Goal: Task Accomplishment & Management: Manage account settings

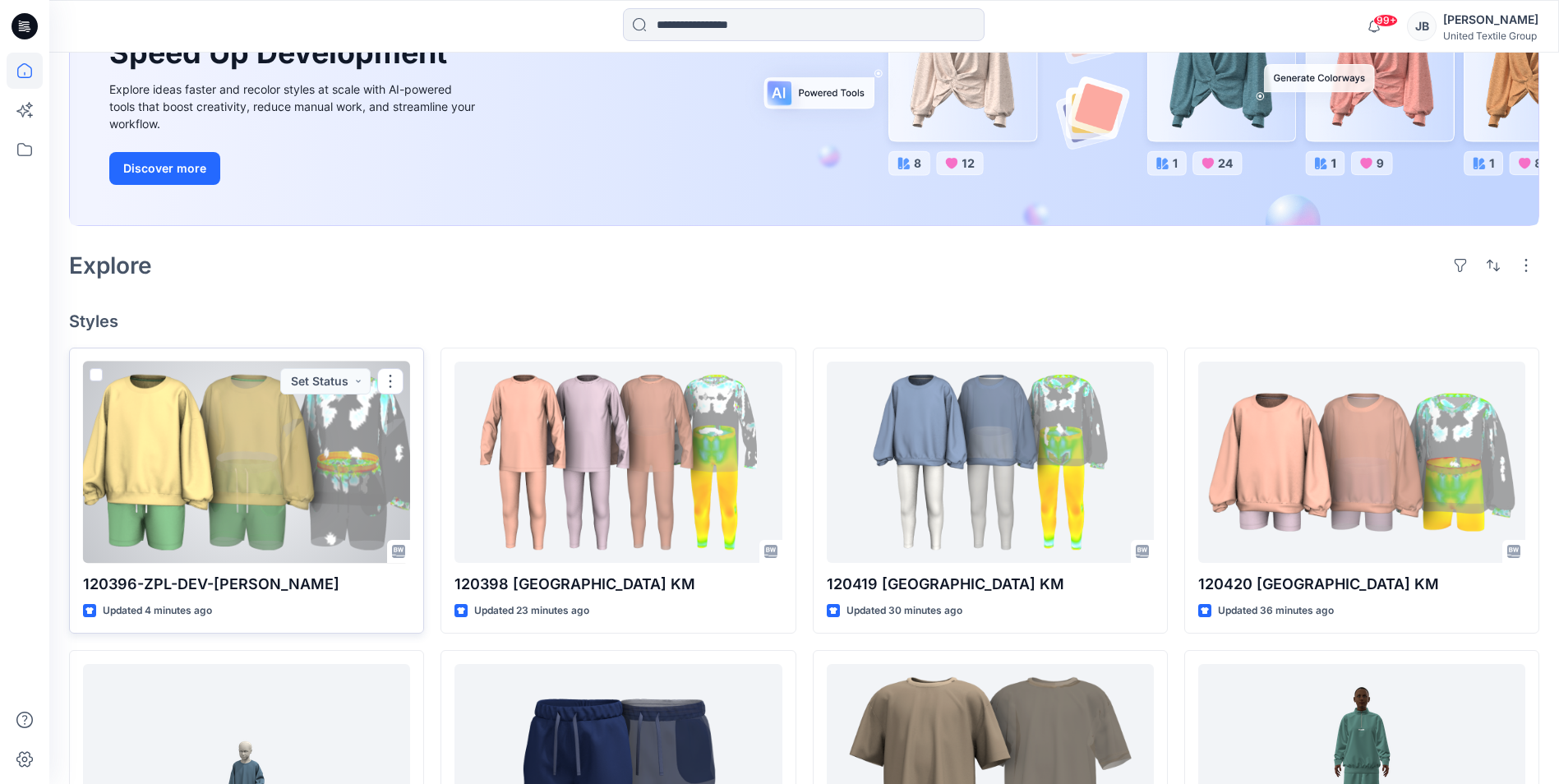
scroll to position [329, 0]
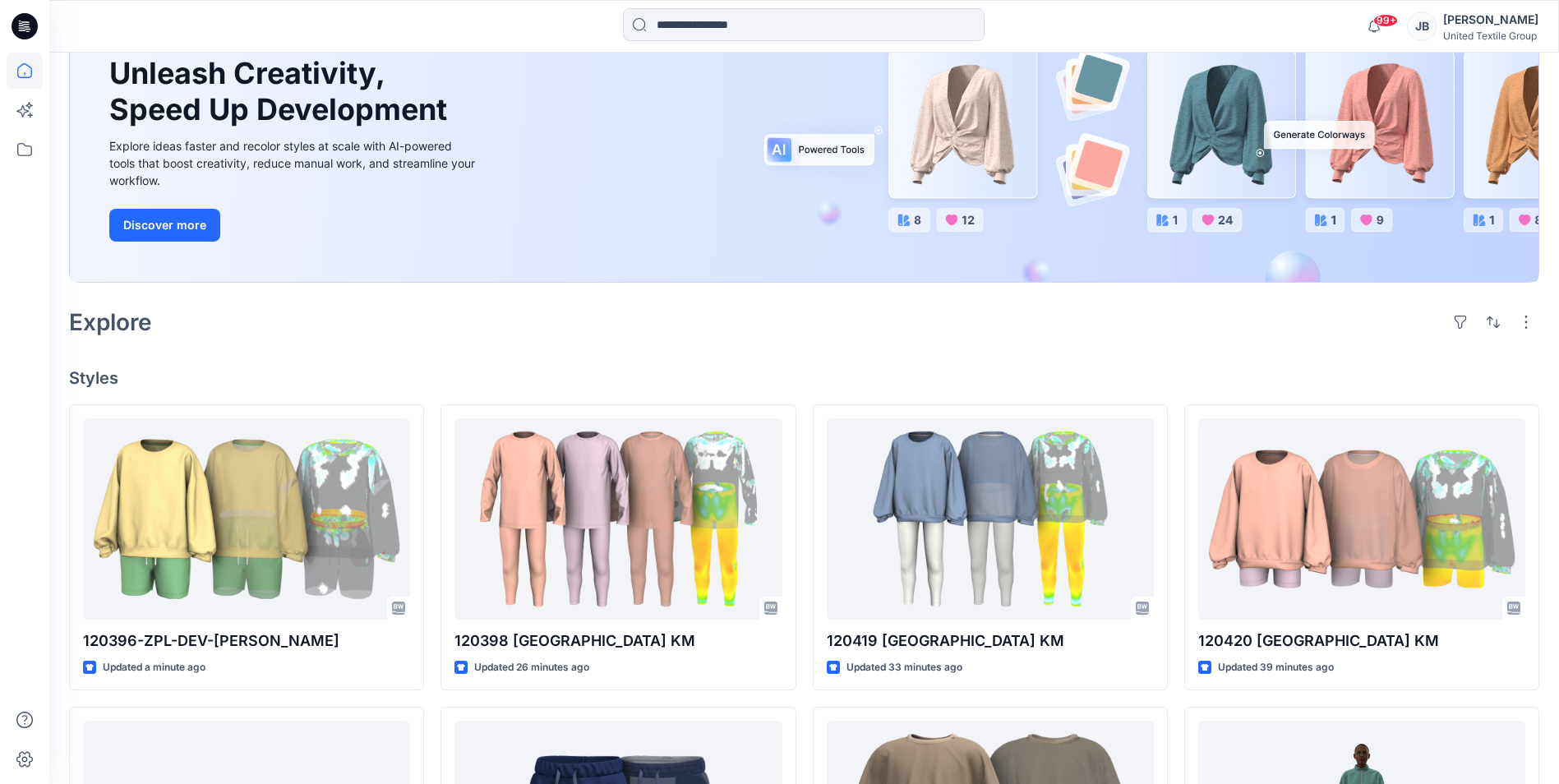
scroll to position [164, 0]
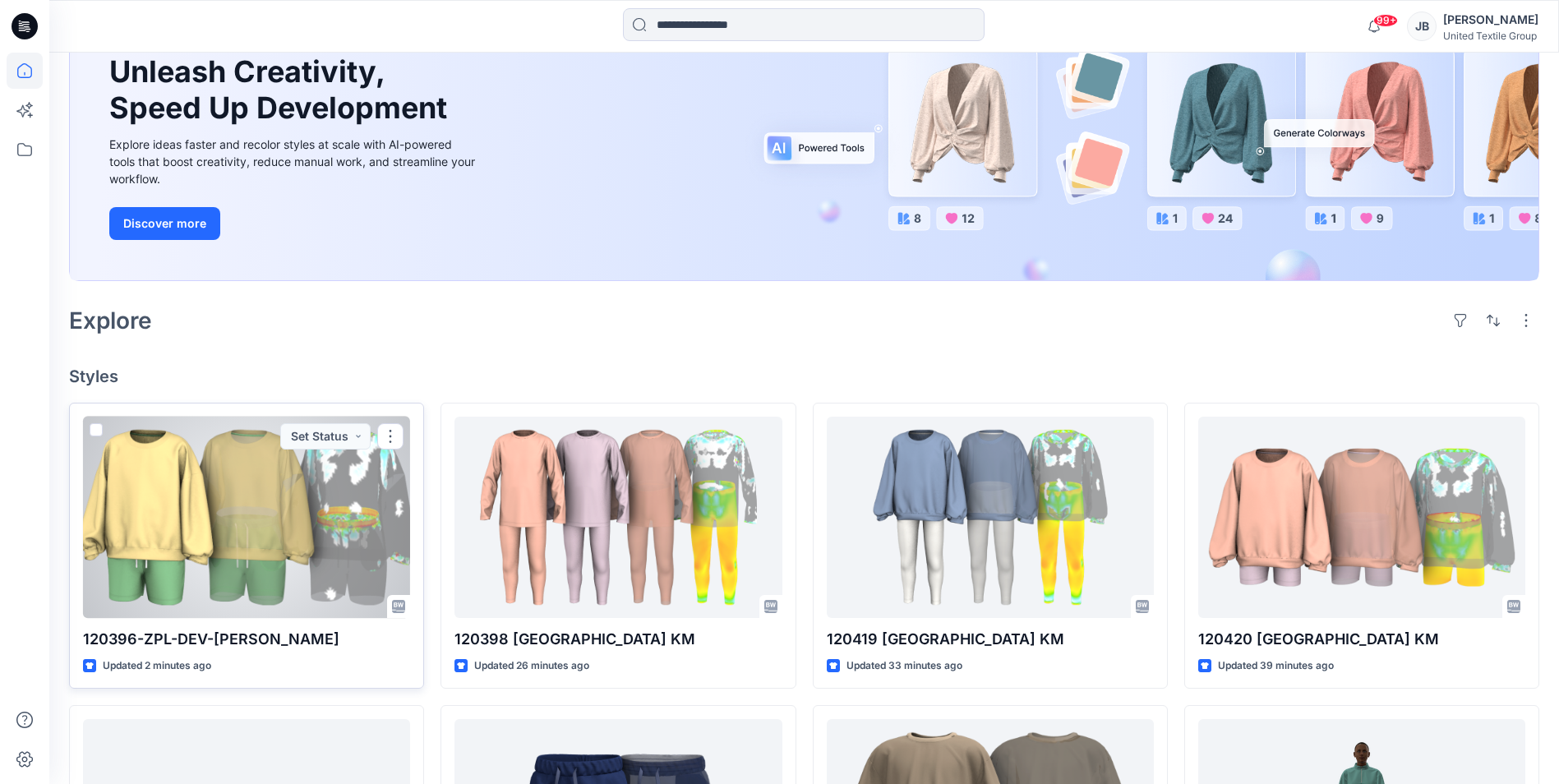
click at [261, 517] on div at bounding box center [246, 517] width 327 height 202
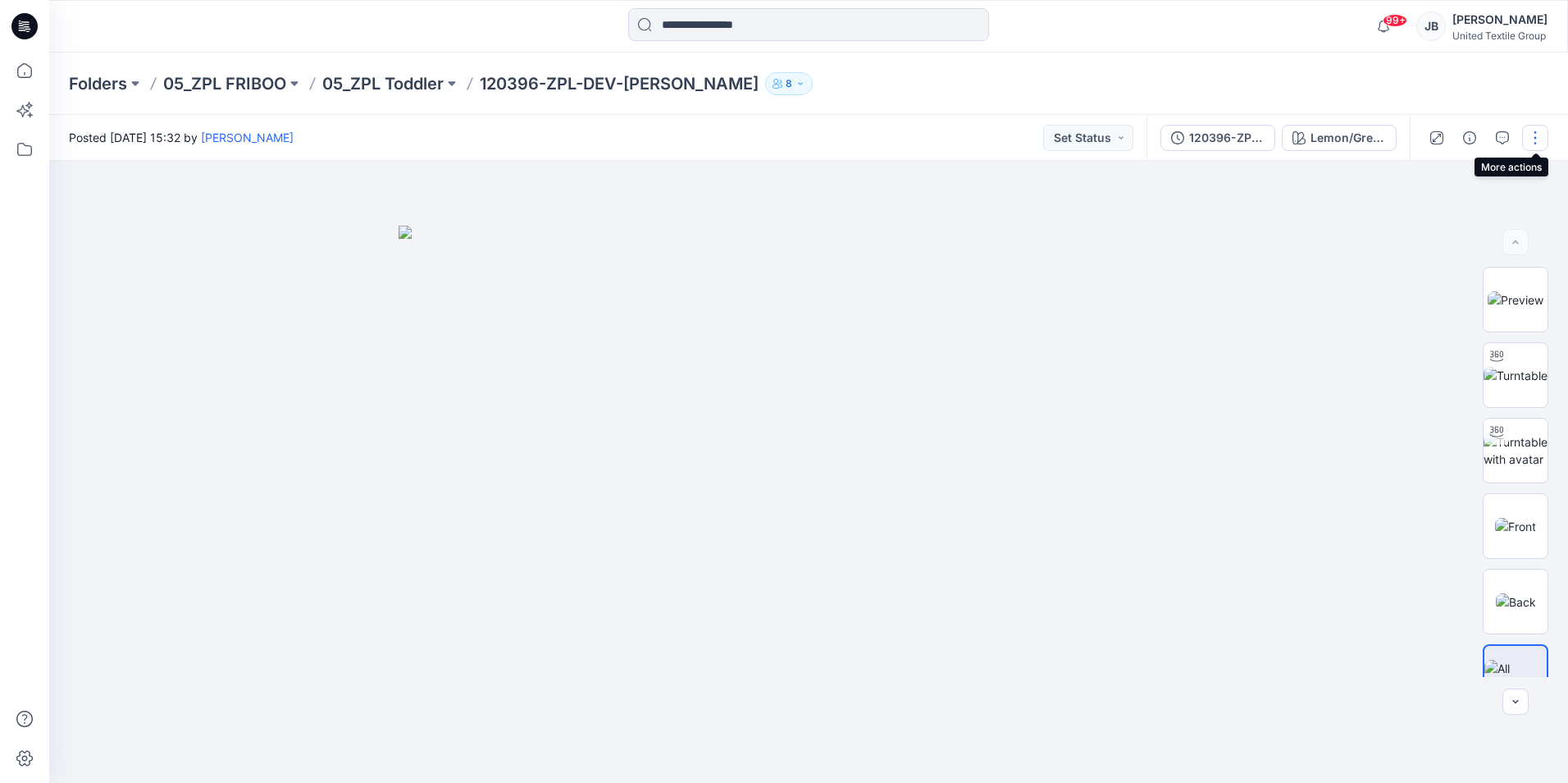
click at [1533, 138] on button "button" at bounding box center [1535, 138] width 26 height 26
click at [1447, 219] on button "Edit" at bounding box center [1466, 222] width 151 height 31
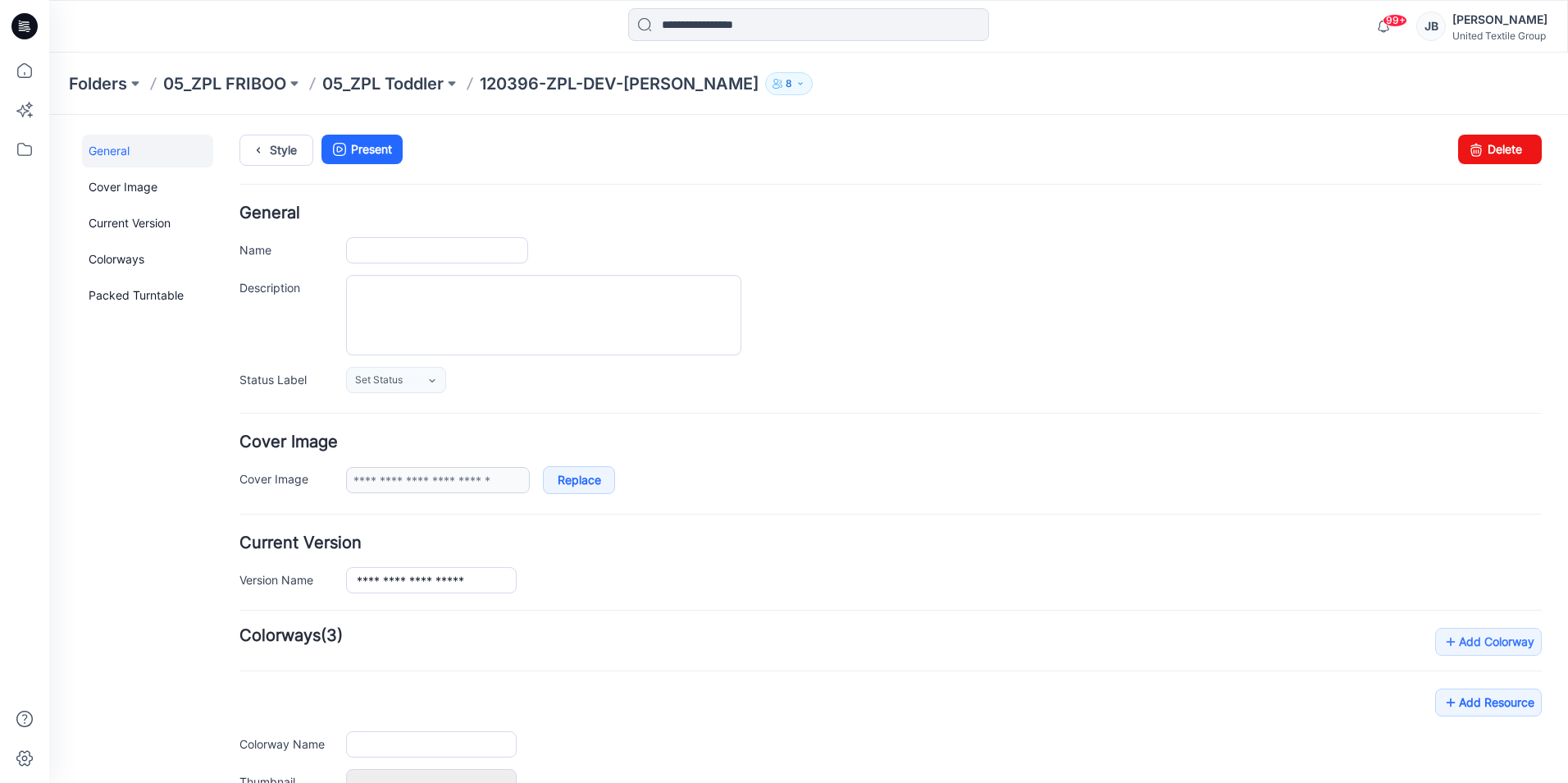
type input "**********"
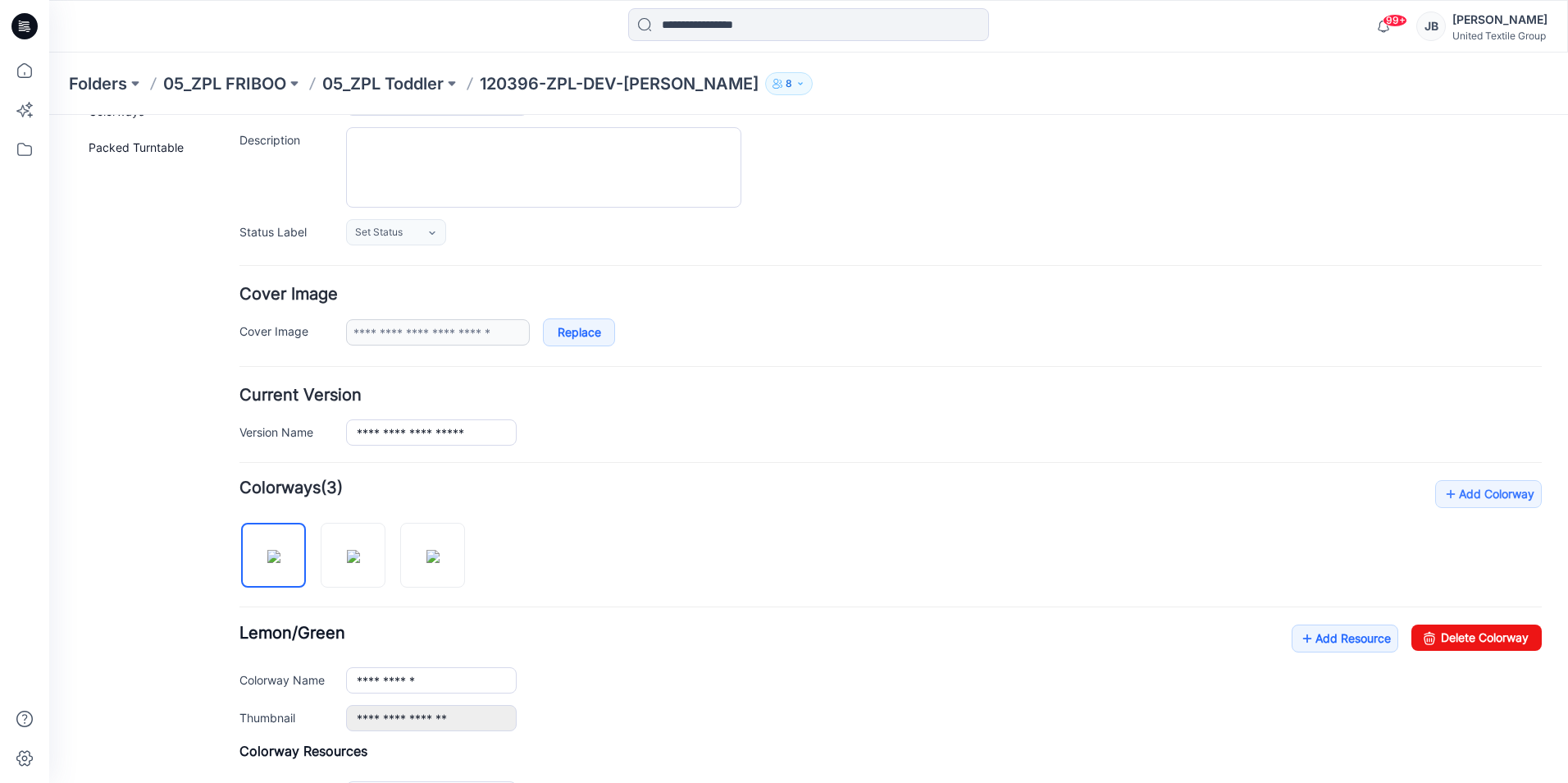
scroll to position [493, 0]
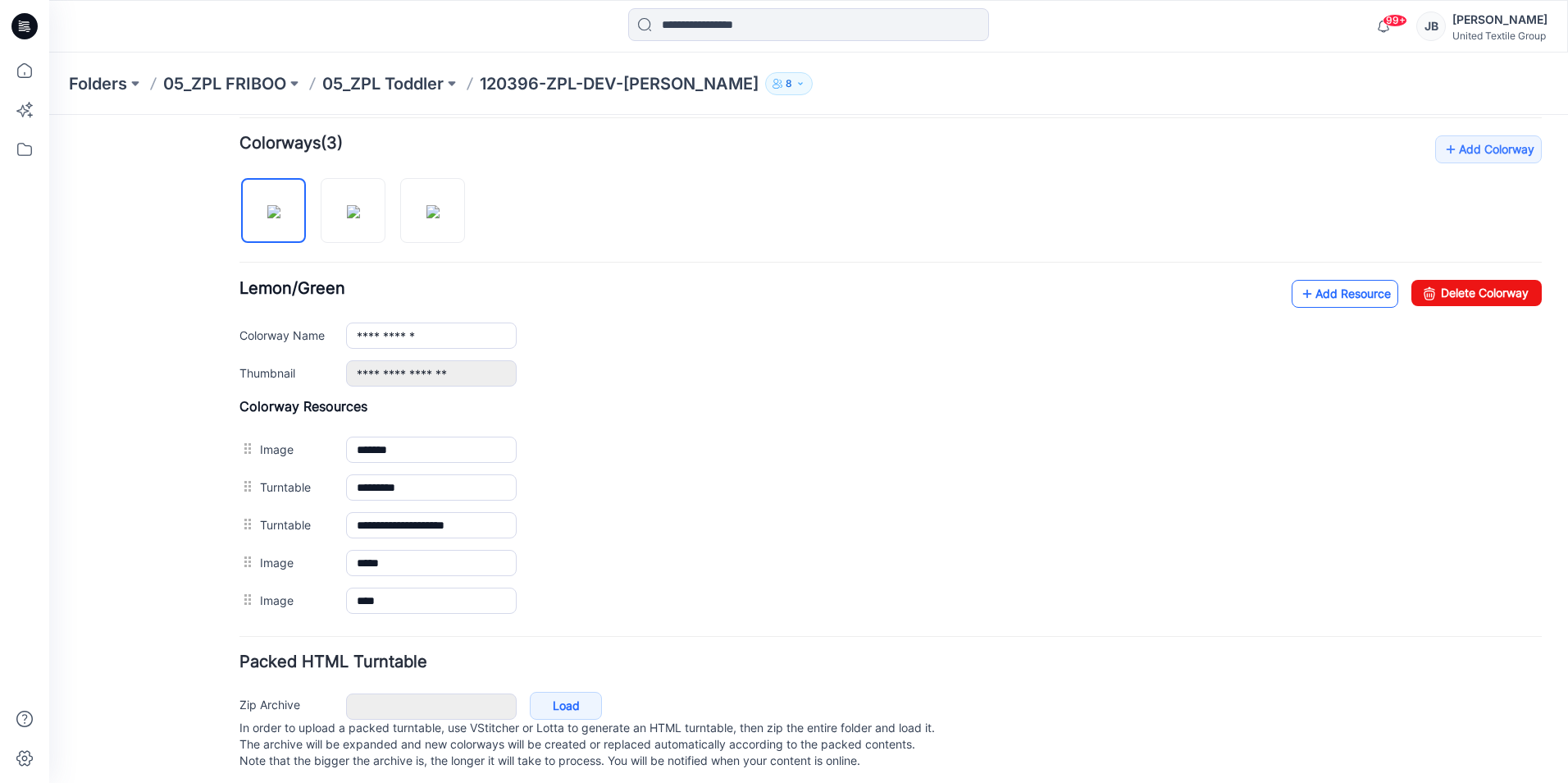
click at [1299, 292] on icon at bounding box center [1307, 294] width 16 height 26
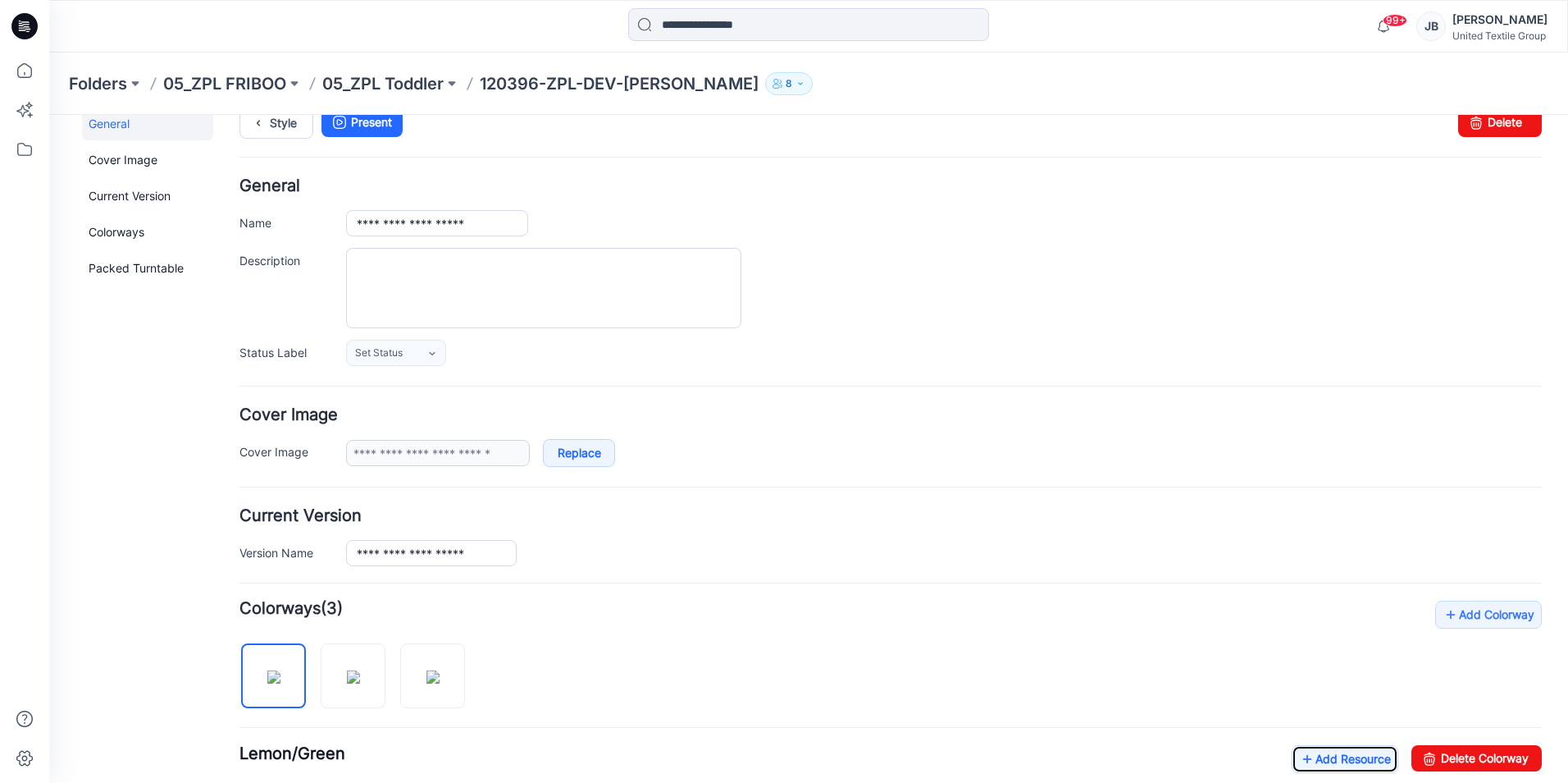
scroll to position [0, 0]
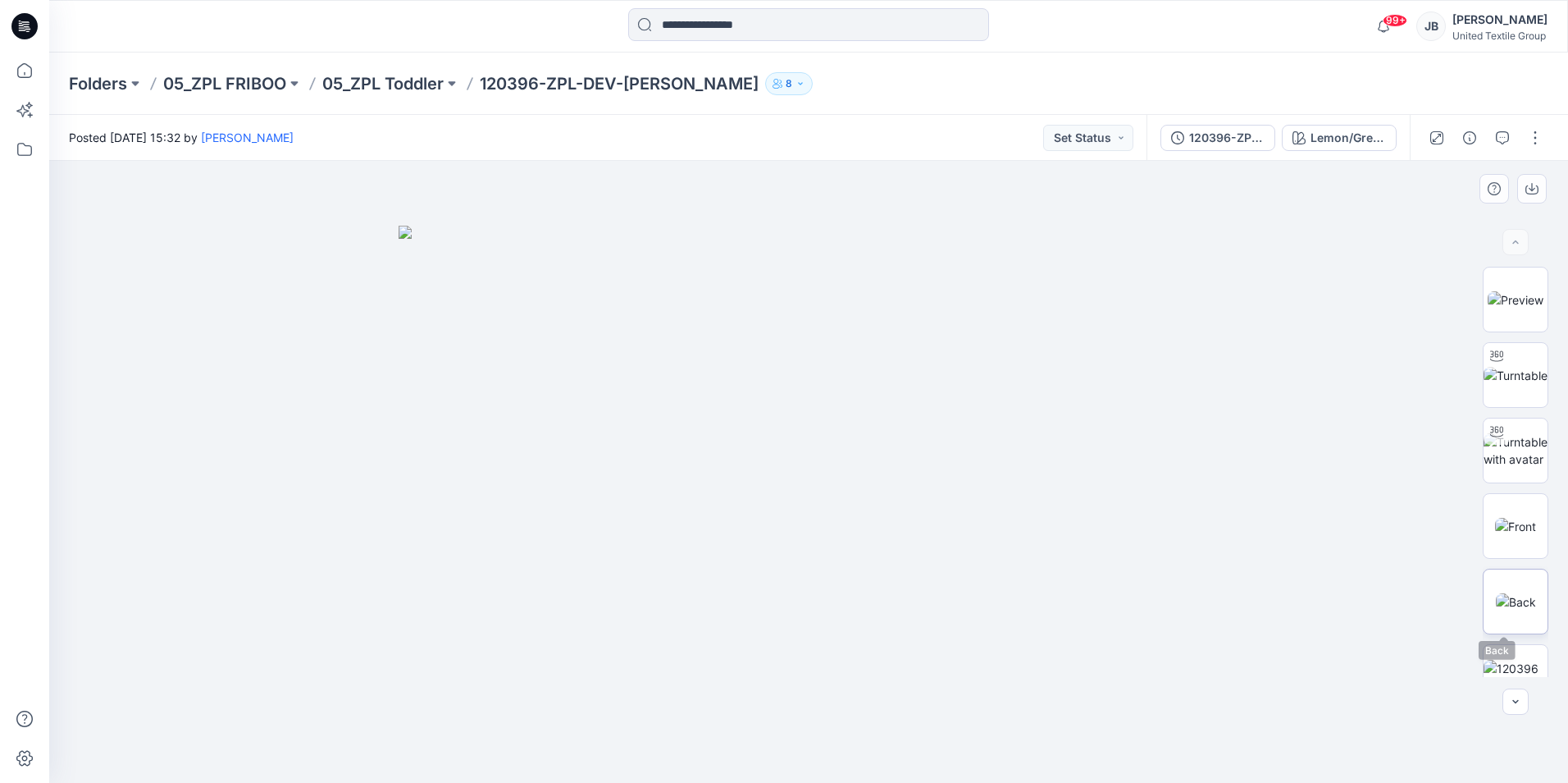
scroll to position [108, 0]
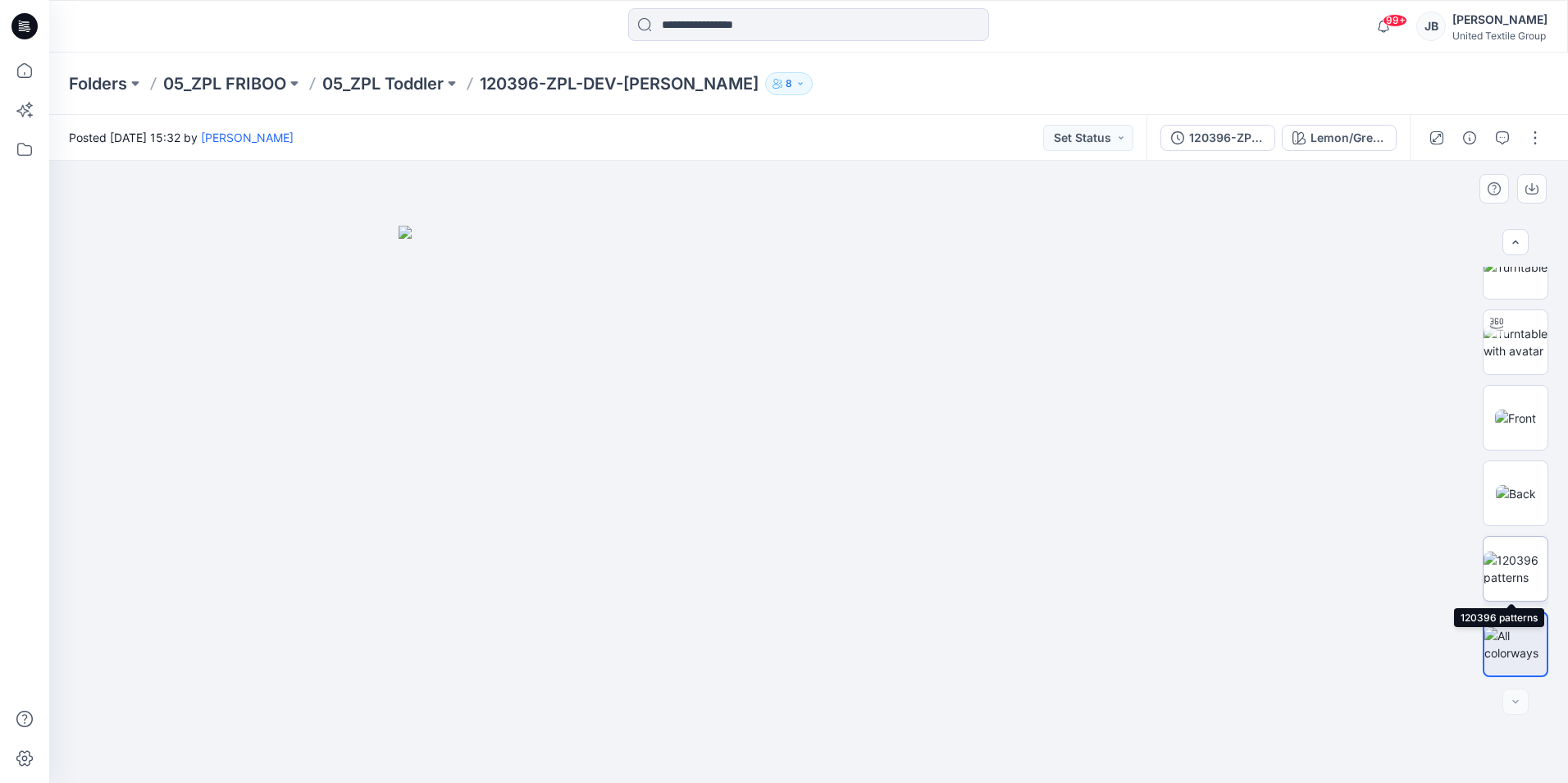
click at [1509, 576] on img at bounding box center [1516, 568] width 64 height 35
click at [1328, 537] on div at bounding box center [808, 472] width 1519 height 622
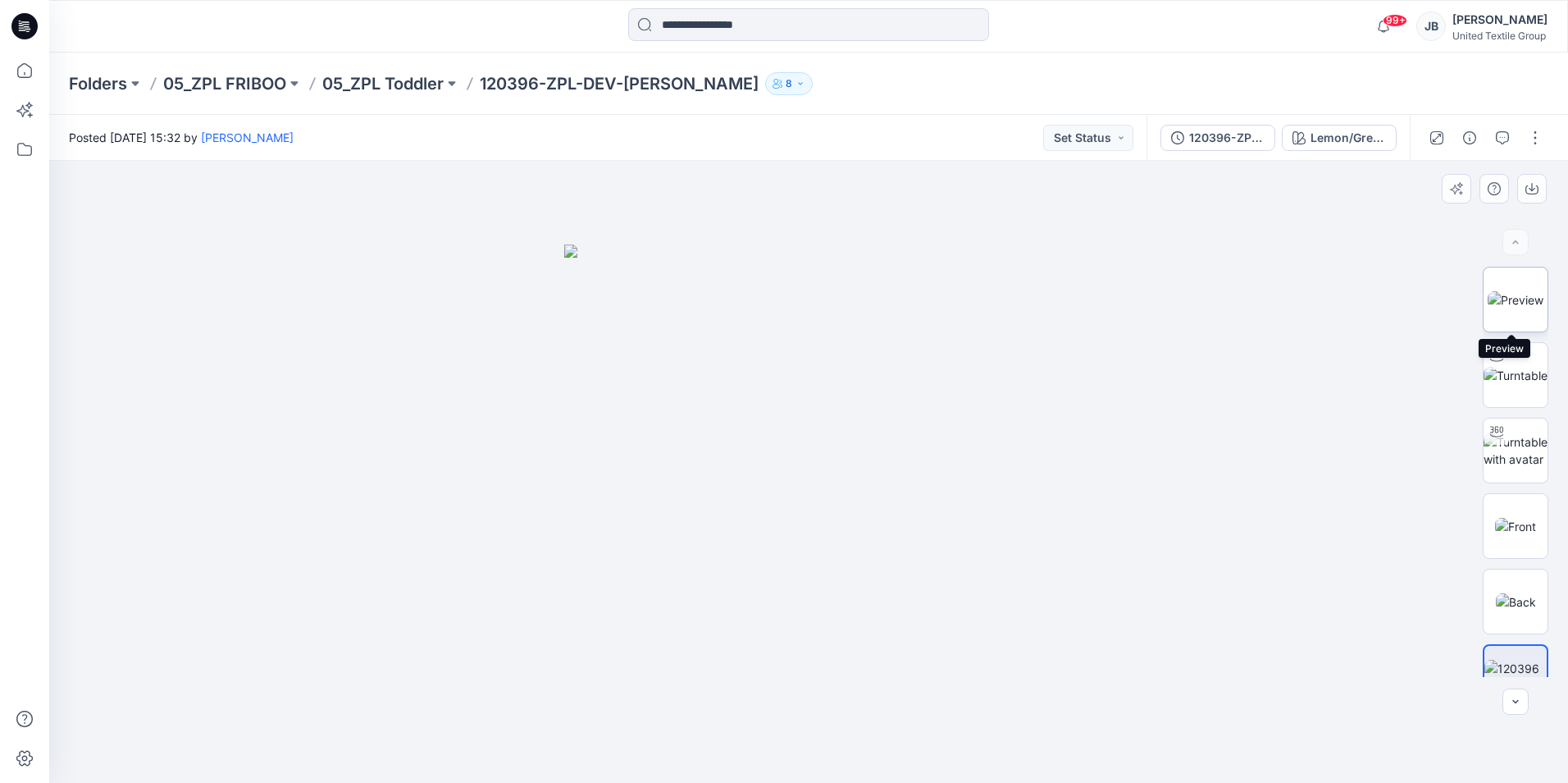
click at [1514, 302] on img at bounding box center [1516, 300] width 56 height 17
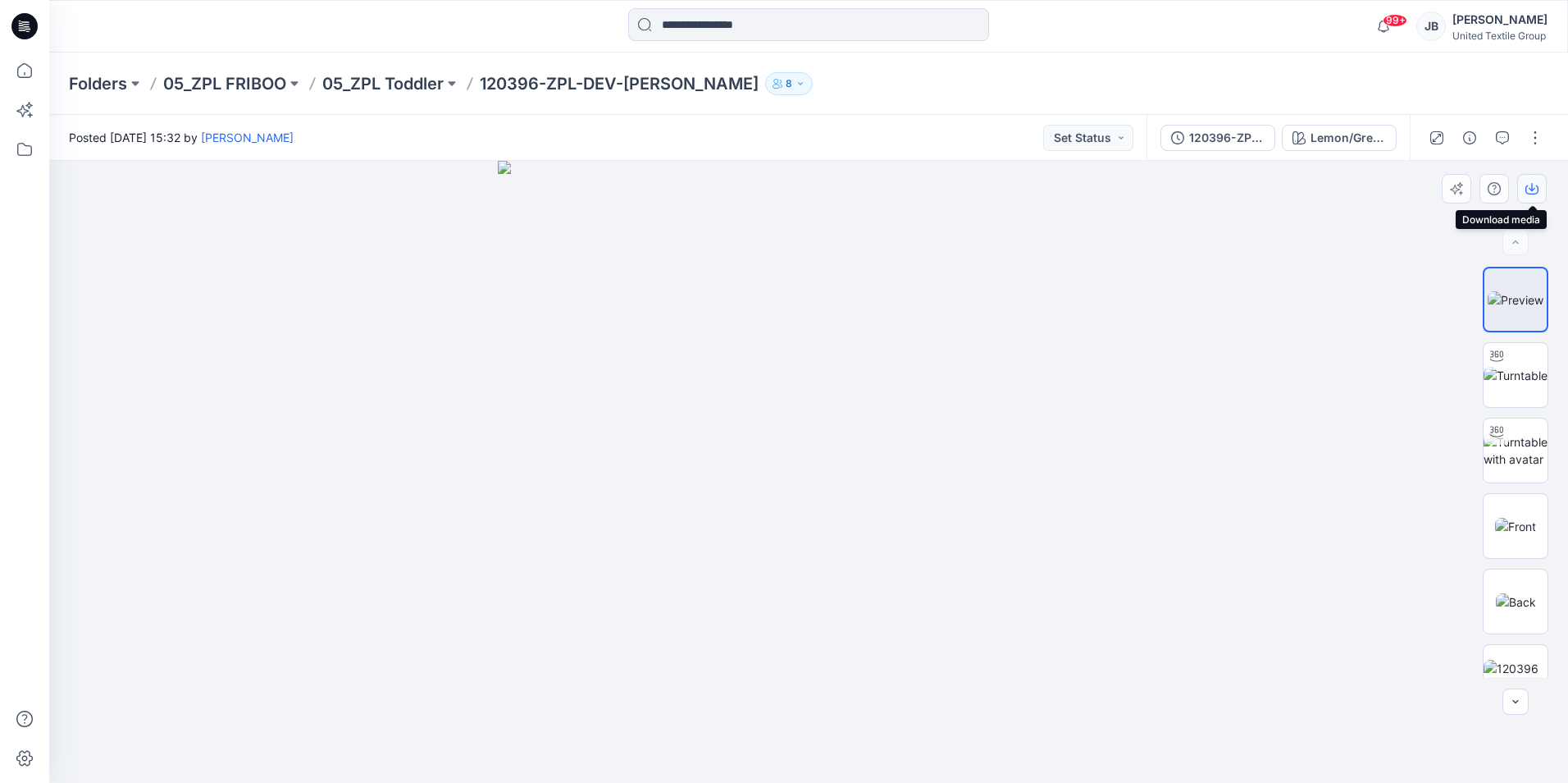
click at [1533, 189] on icon "button" at bounding box center [1532, 189] width 13 height 13
drag, startPoint x: 1173, startPoint y: 115, endPoint x: 1293, endPoint y: 271, distance: 196.8
click at [1293, 271] on div at bounding box center [808, 472] width 1519 height 622
click at [1514, 445] on img at bounding box center [1516, 450] width 64 height 35
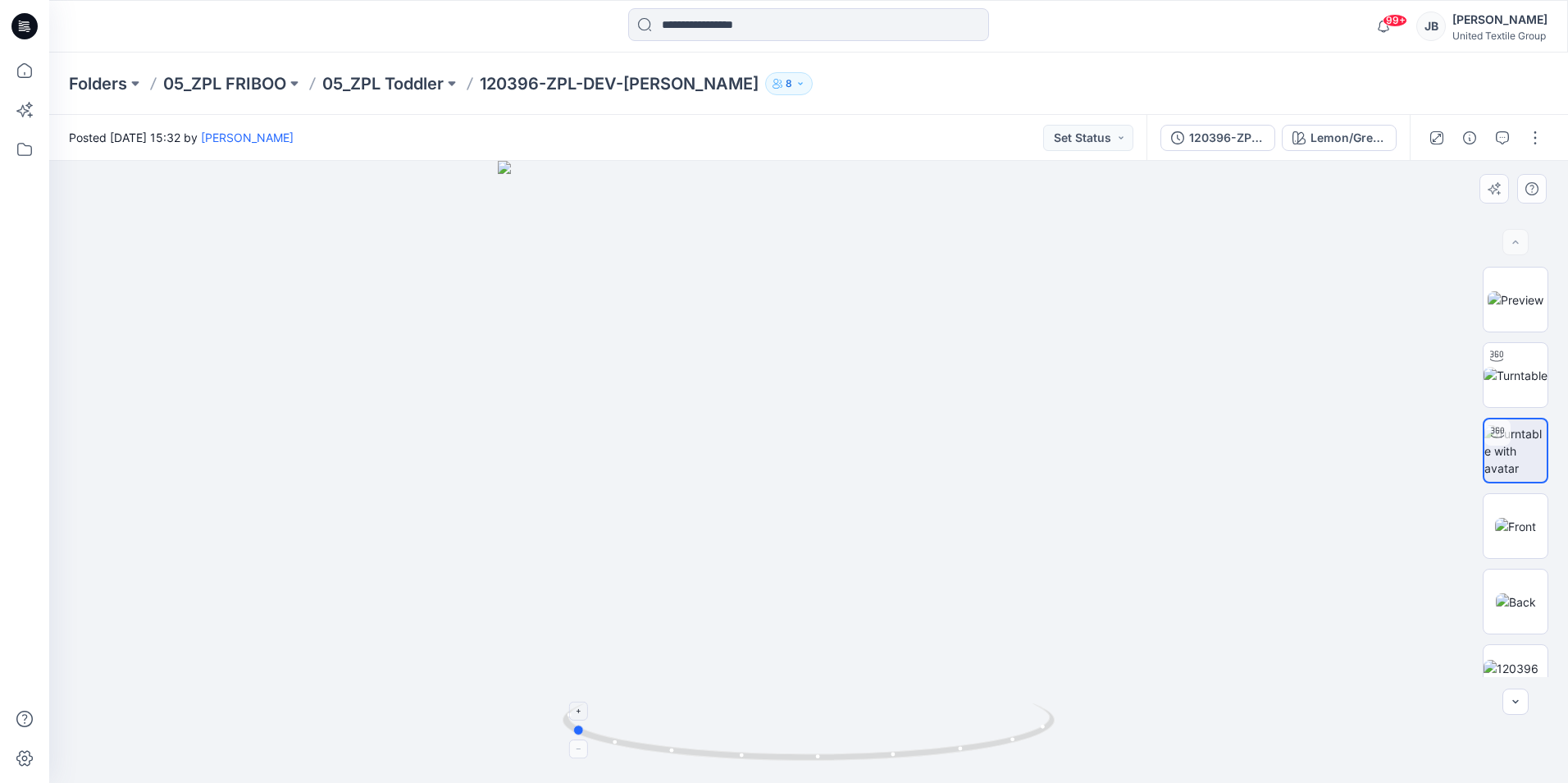
drag, startPoint x: 812, startPoint y: 762, endPoint x: 574, endPoint y: 761, distance: 238.0
click at [574, 761] on icon at bounding box center [811, 733] width 497 height 62
click at [1537, 139] on button "button" at bounding box center [1535, 138] width 26 height 26
click at [1440, 222] on p "Edit" at bounding box center [1430, 222] width 21 height 17
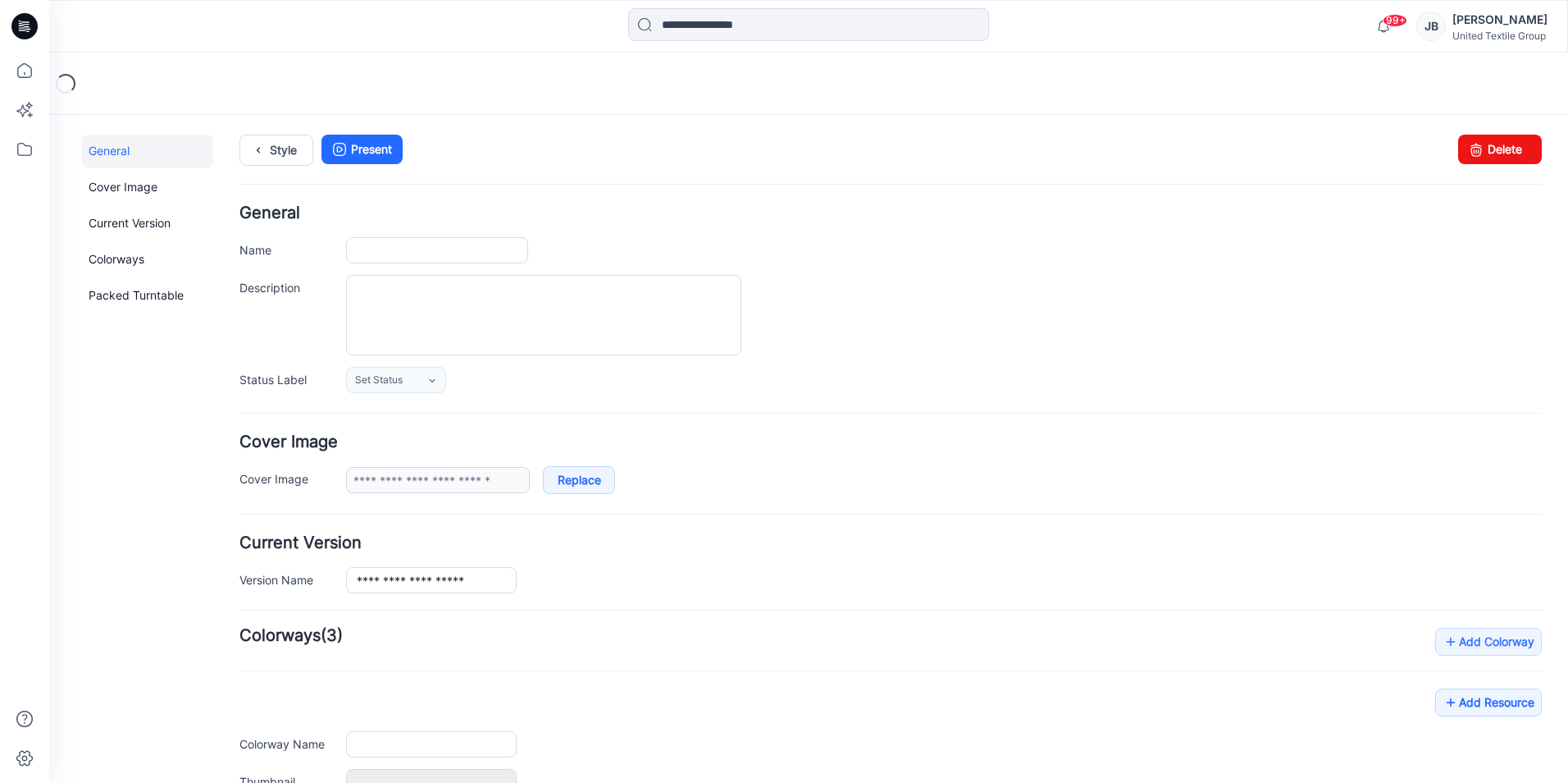
type input "**********"
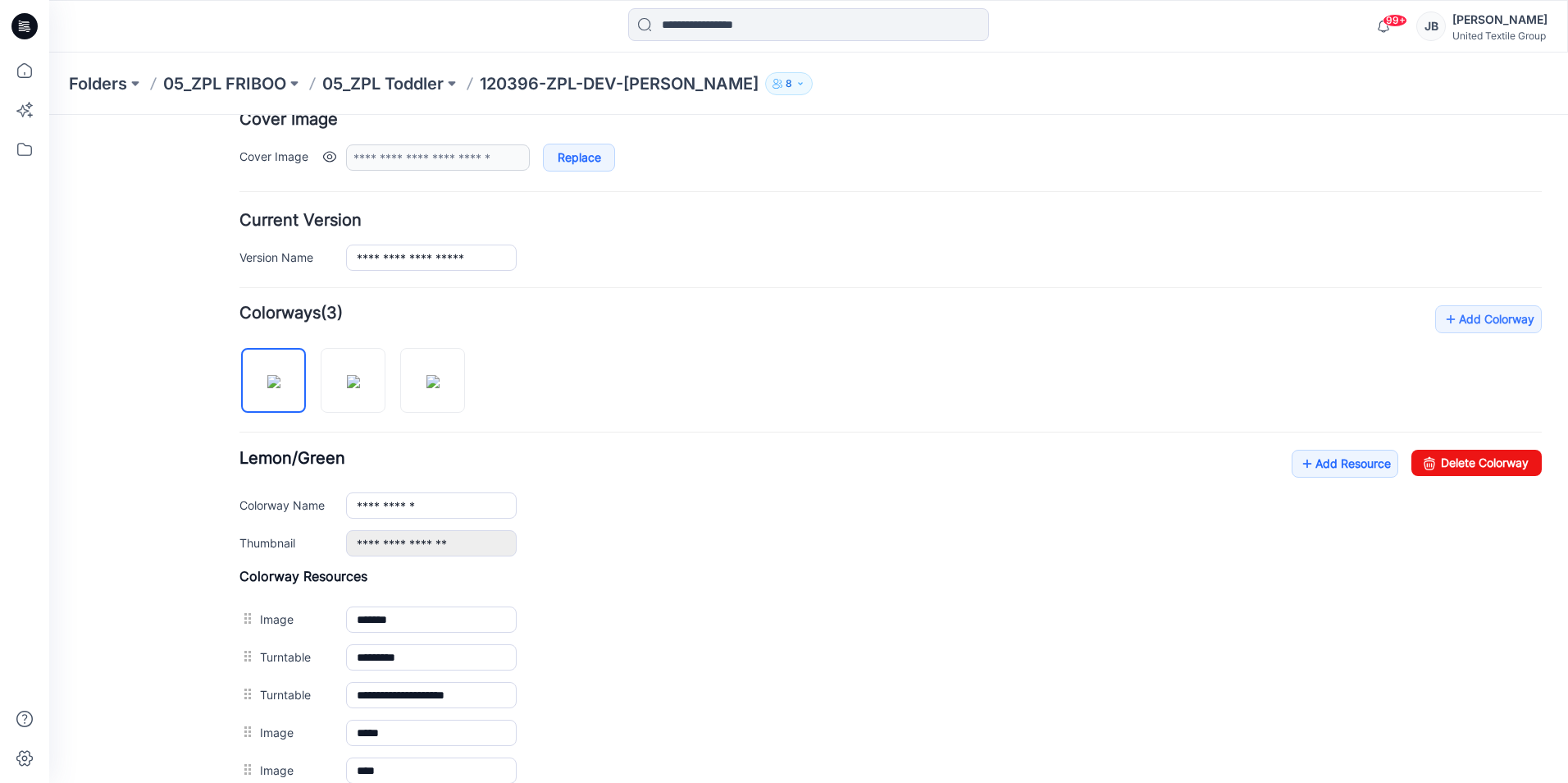
scroll to position [410, 0]
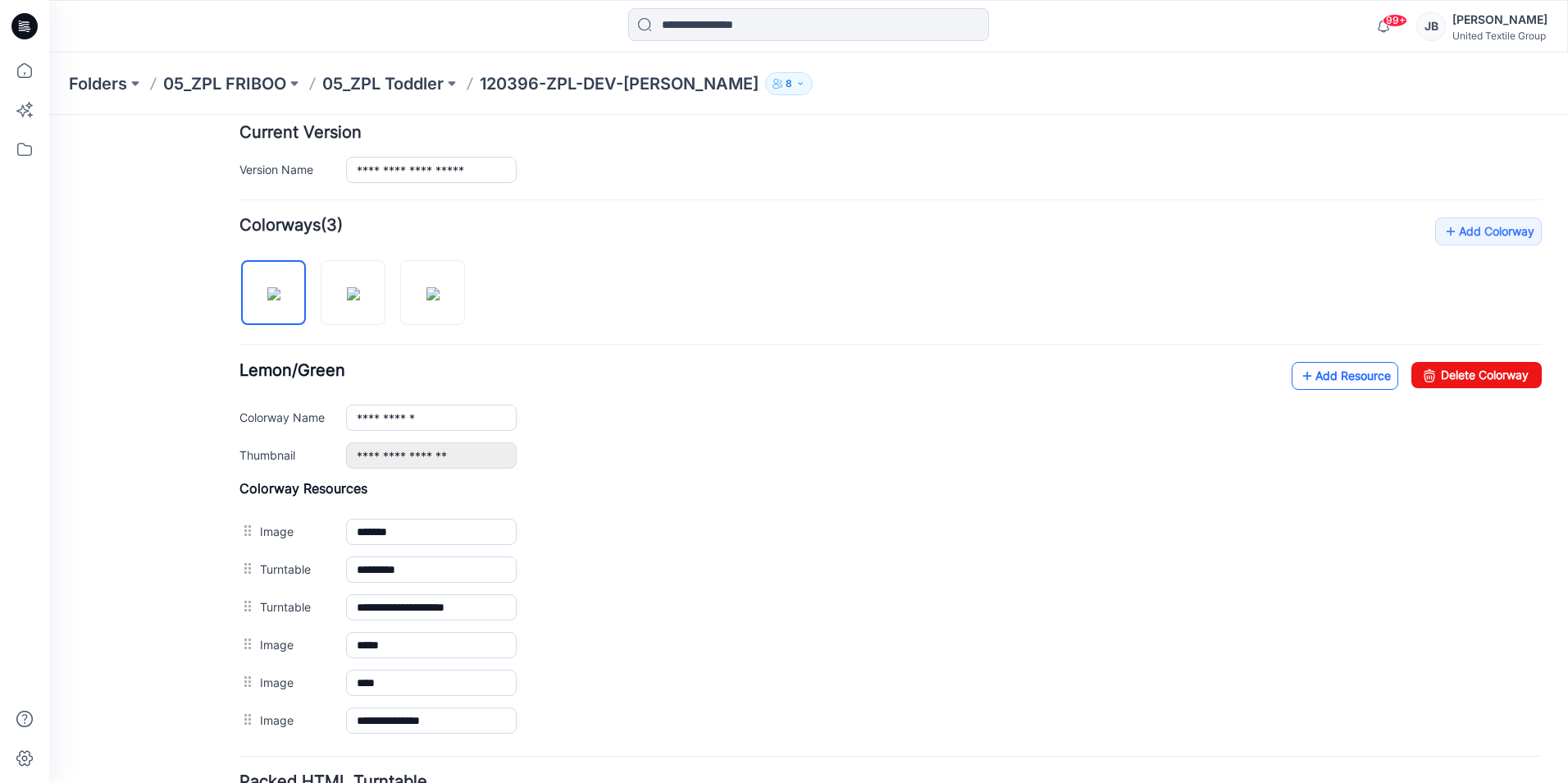
click at [1299, 367] on icon at bounding box center [1307, 375] width 16 height 26
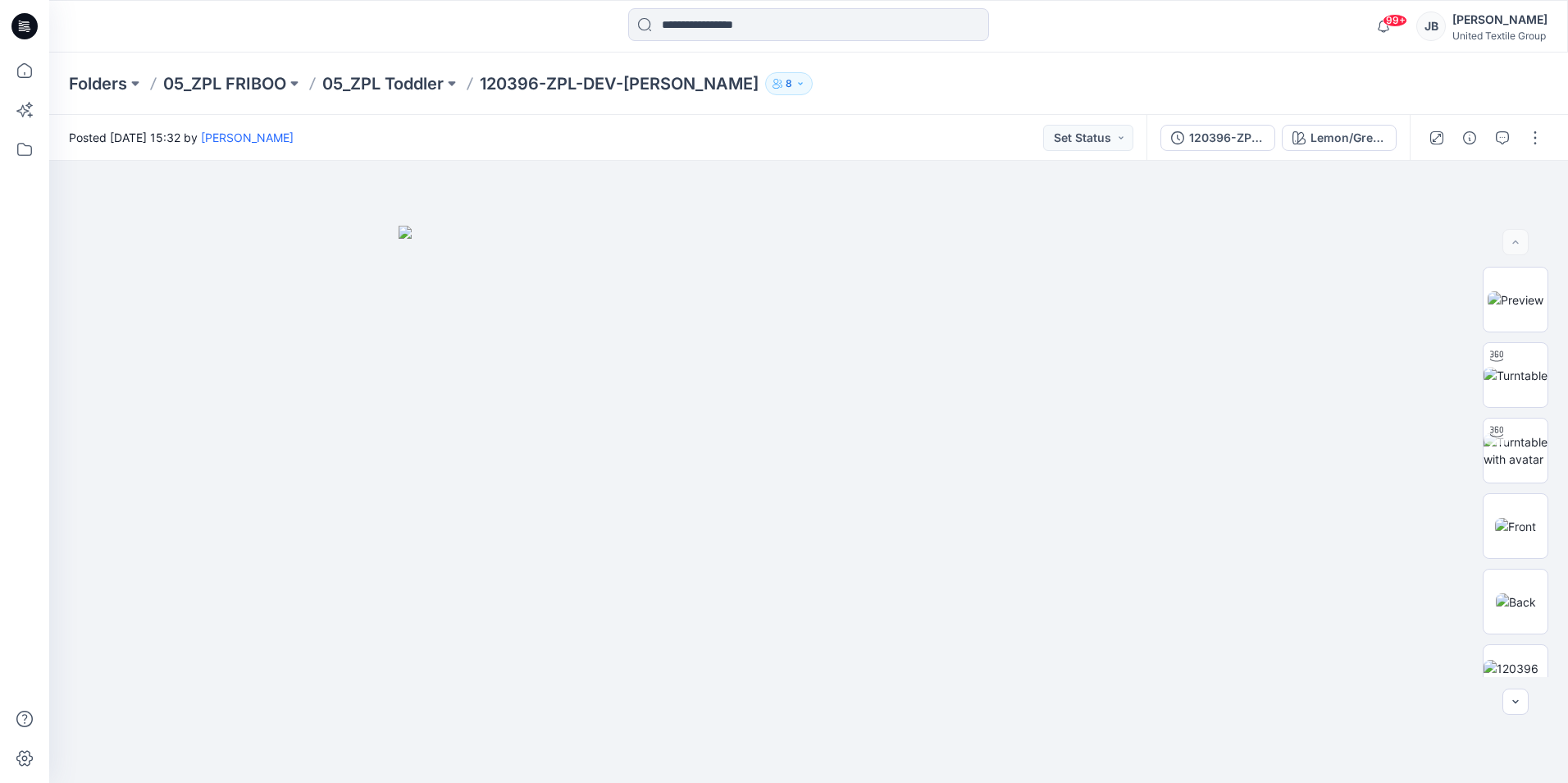
click at [21, 22] on icon at bounding box center [26, 21] width 8 height 1
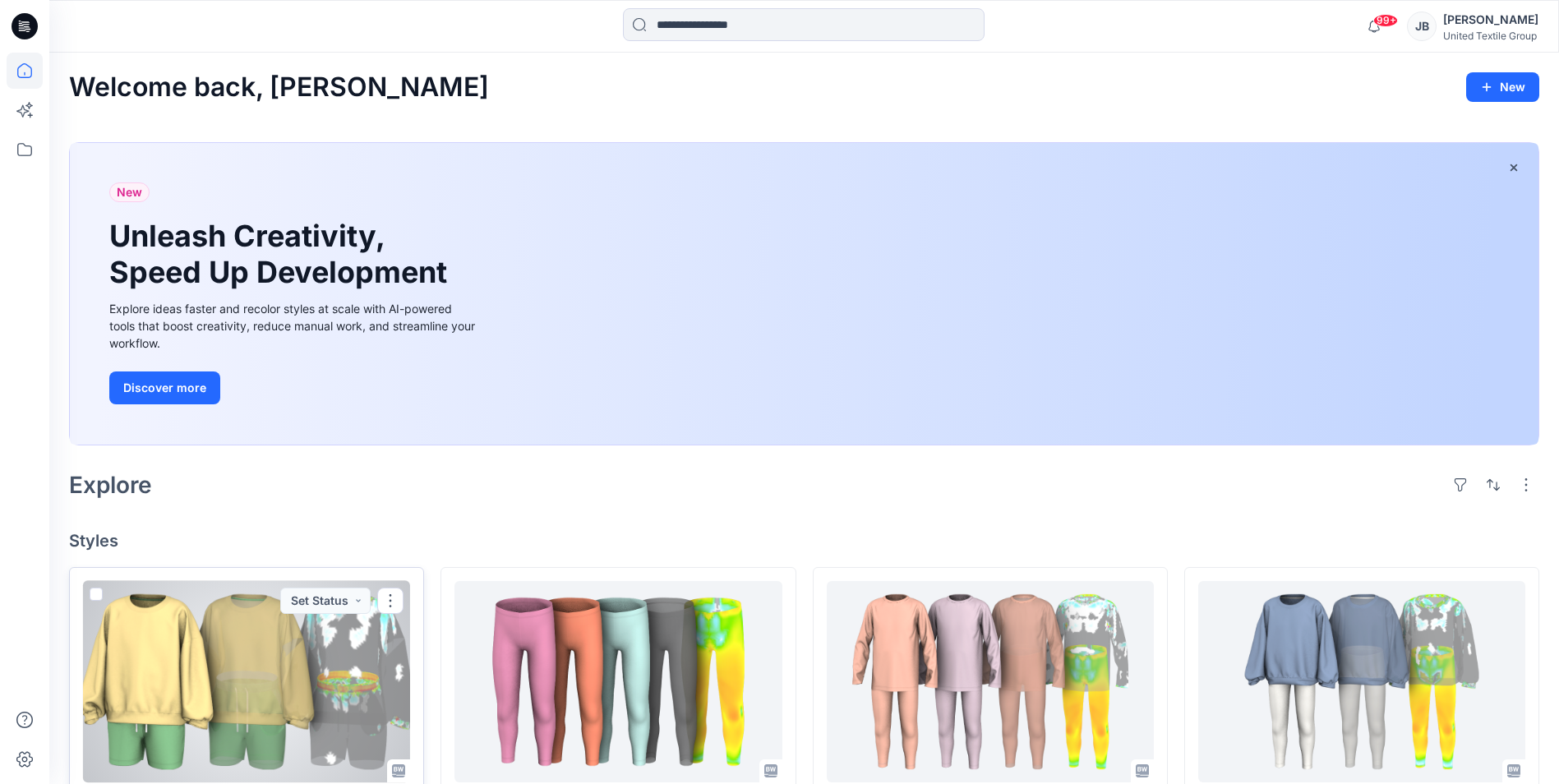
click at [305, 663] on div at bounding box center [246, 682] width 327 height 202
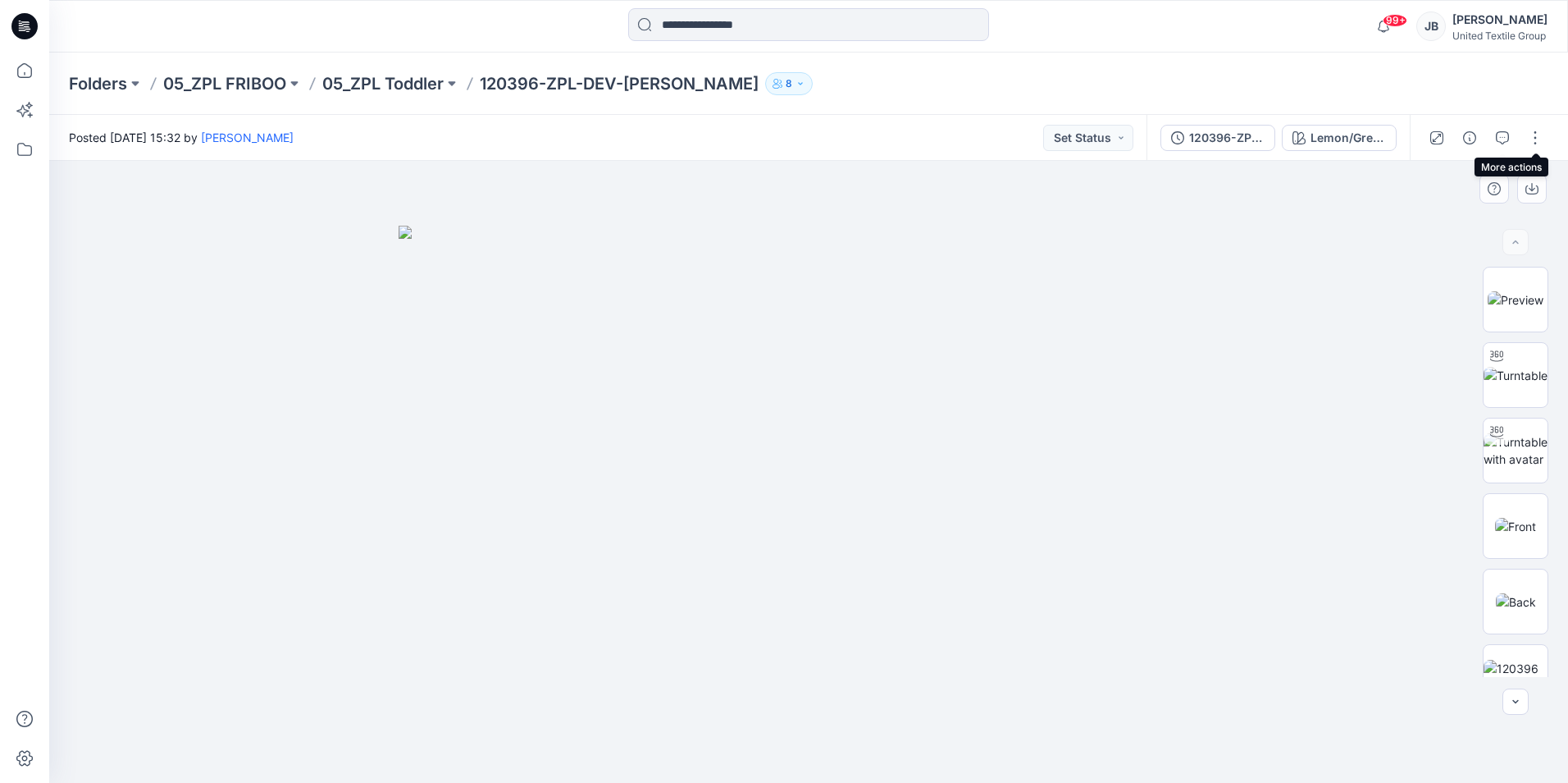
drag, startPoint x: 1535, startPoint y: 133, endPoint x: 887, endPoint y: 478, distance: 734.1
click at [1216, 314] on div "Posted Monday, August 11, 2025 15:32 by Jolanta Bizunoviciene Set Status 120396…" at bounding box center [808, 448] width 1519 height 667
click at [1533, 134] on button "button" at bounding box center [1535, 138] width 26 height 26
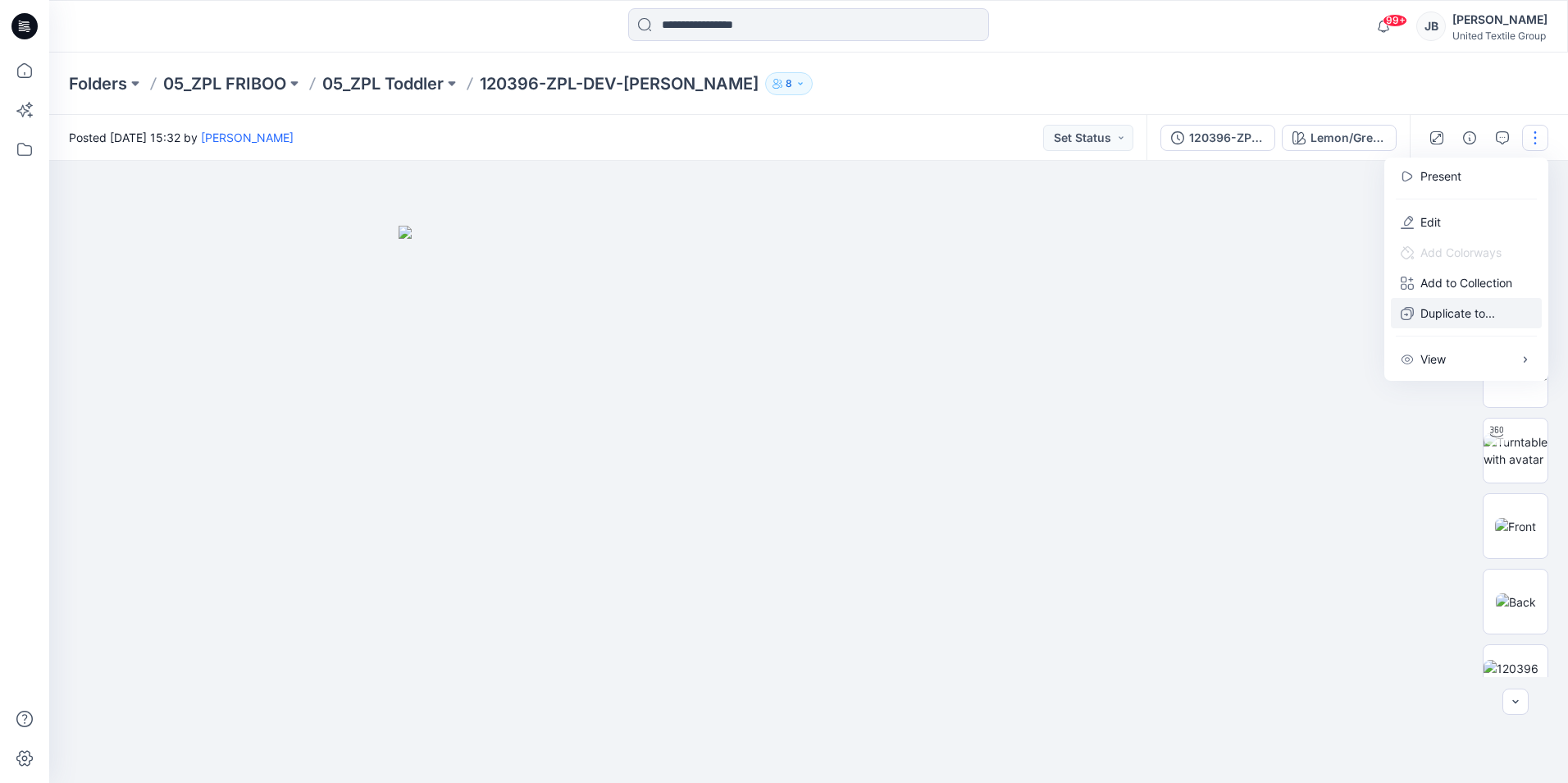
click at [1437, 317] on p "Duplicate to..." at bounding box center [1457, 313] width 74 height 17
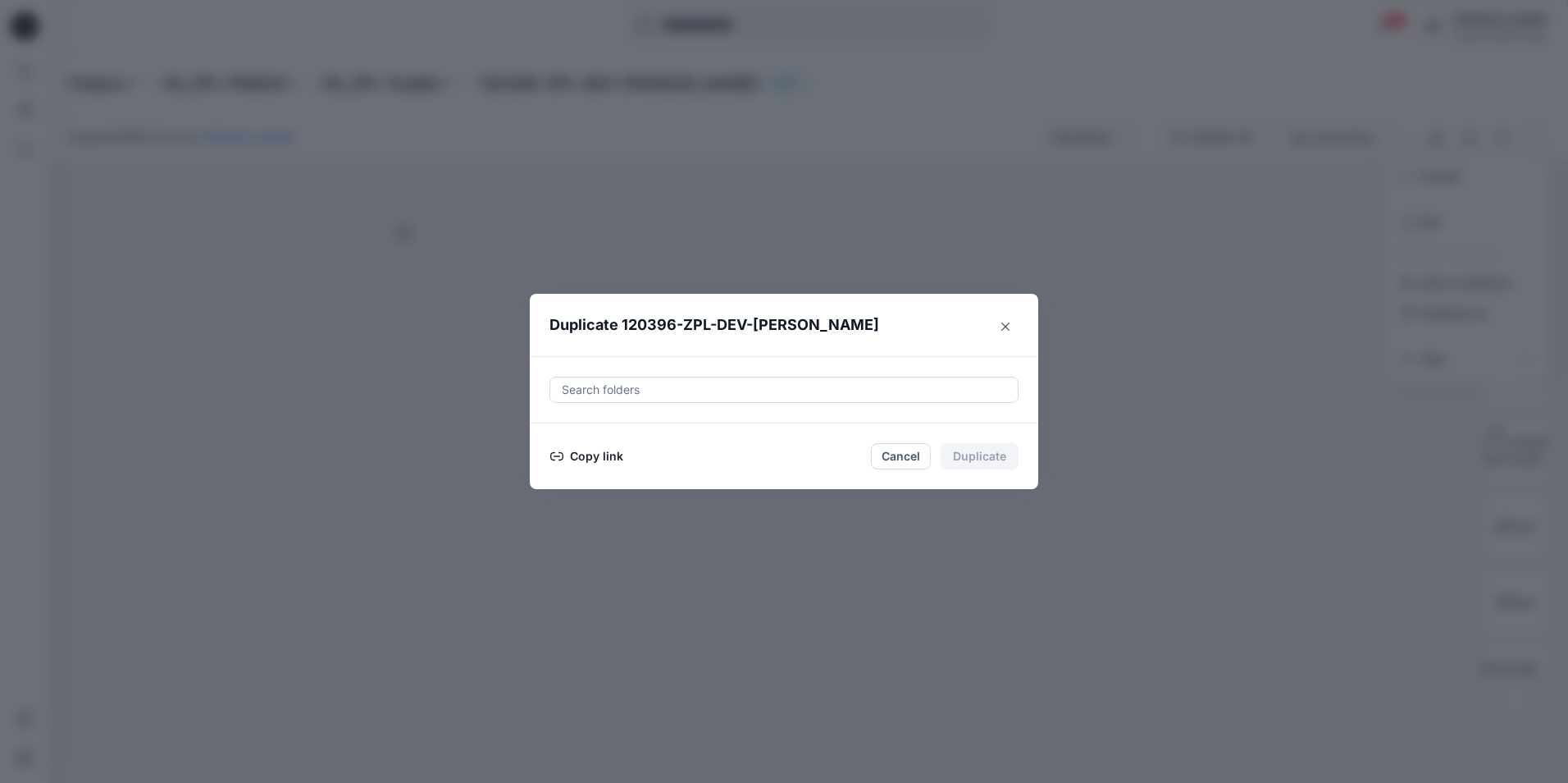
click at [574, 462] on button "Copy link" at bounding box center [586, 456] width 74 height 20
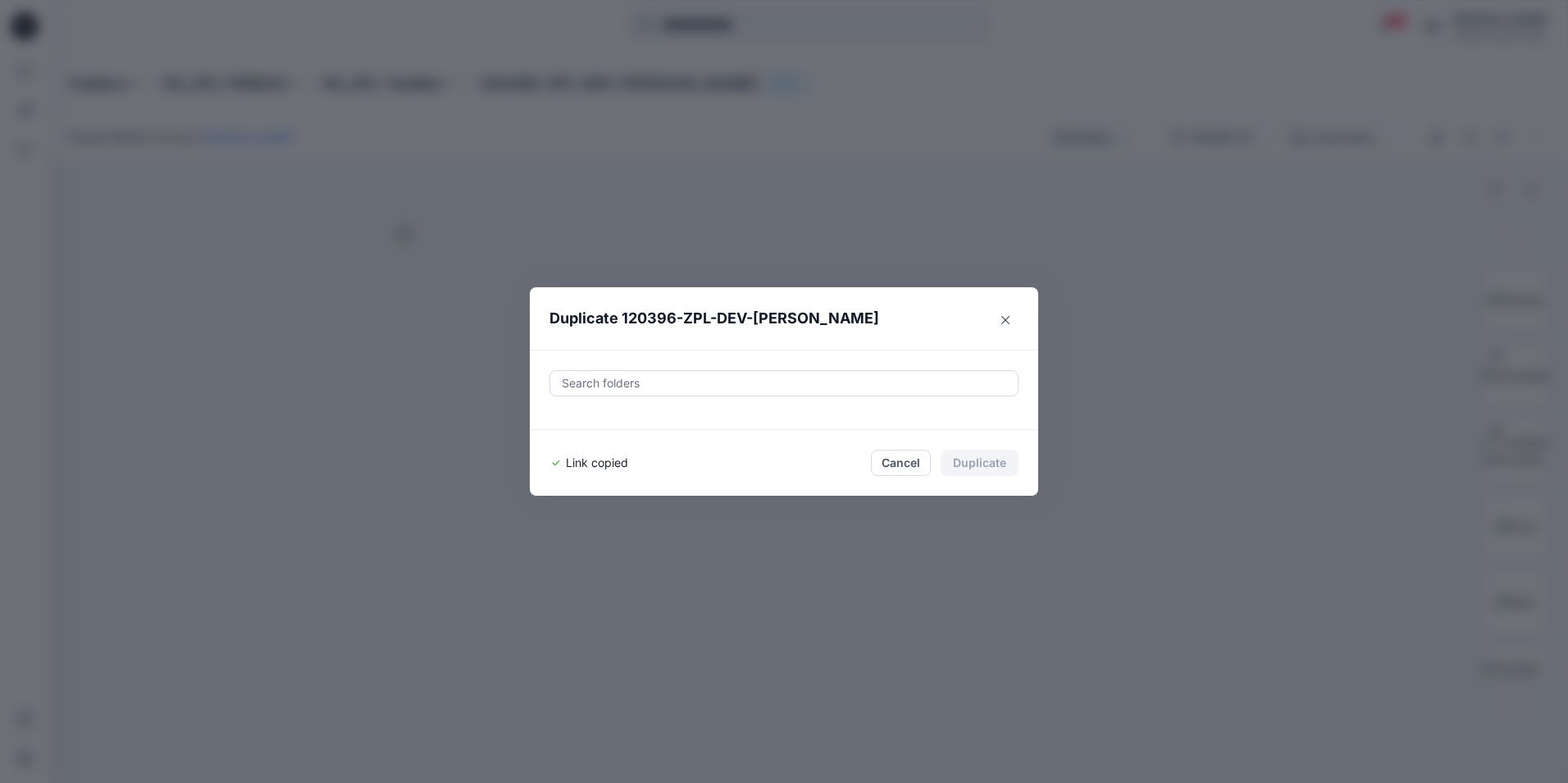
drag, startPoint x: 1003, startPoint y: 323, endPoint x: 947, endPoint y: 318, distance: 56.2
click at [1004, 322] on icon "Close" at bounding box center [1005, 320] width 8 height 8
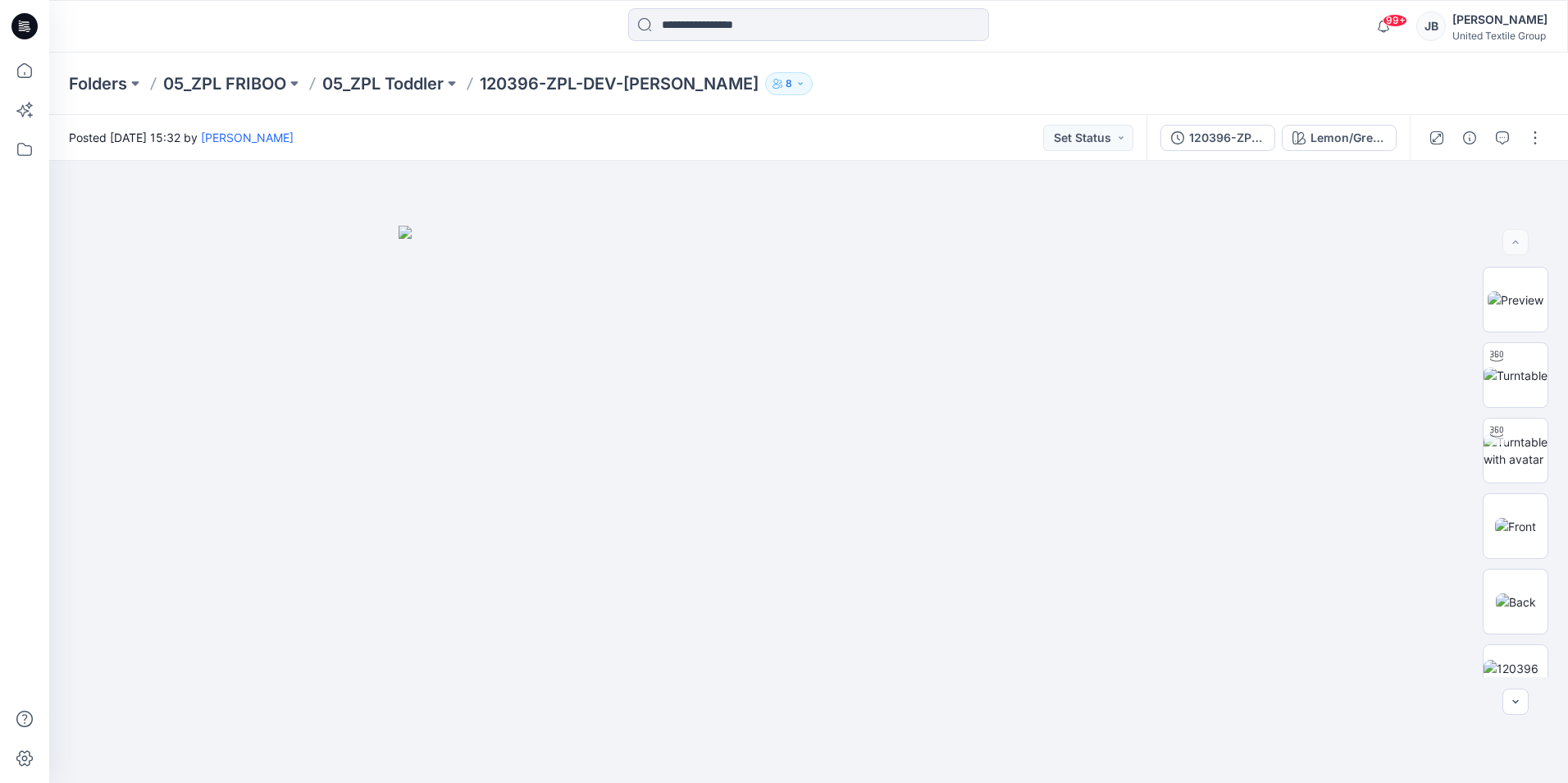
click at [21, 21] on icon at bounding box center [20, 21] width 2 height 1
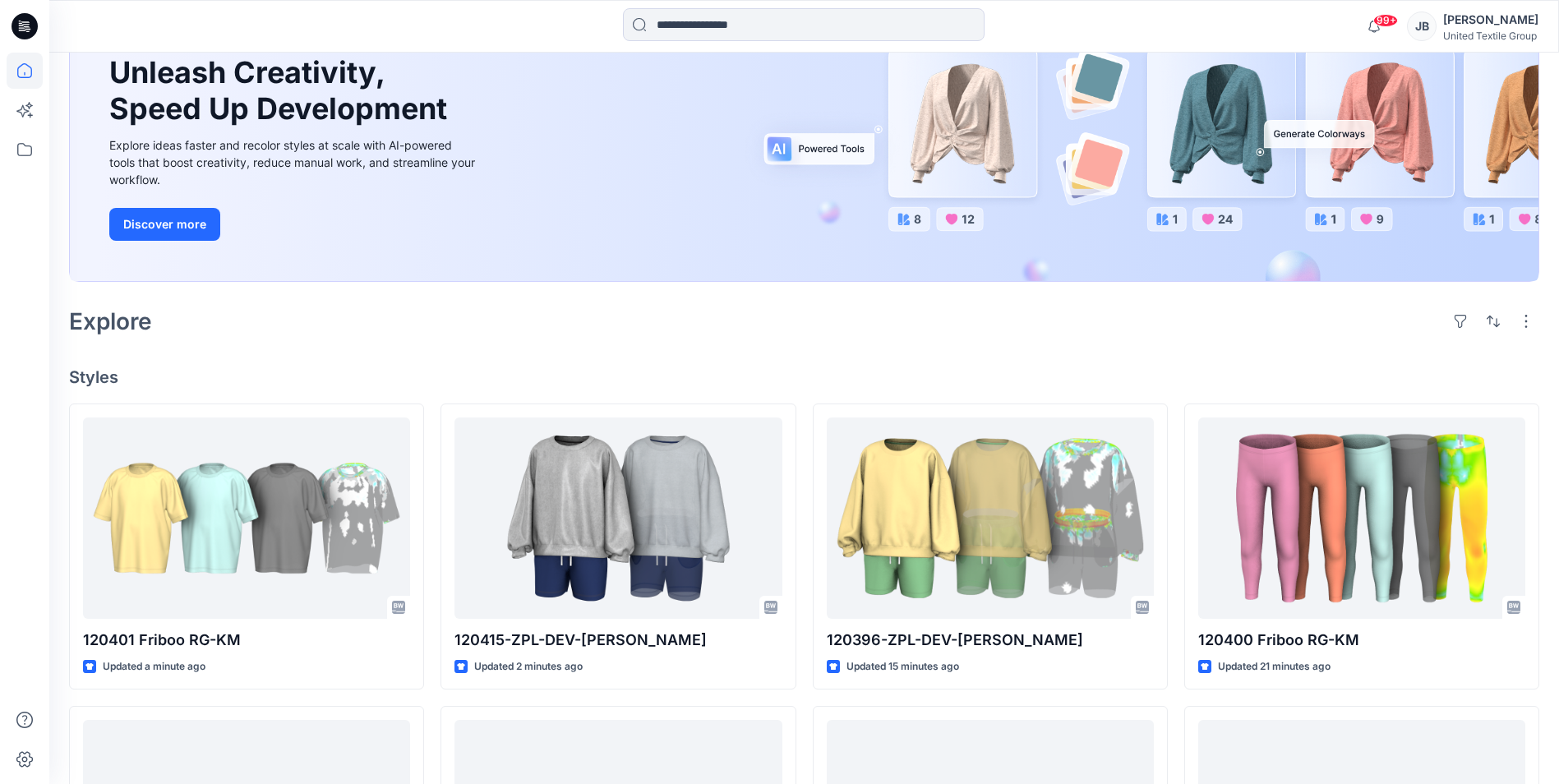
scroll to position [164, 0]
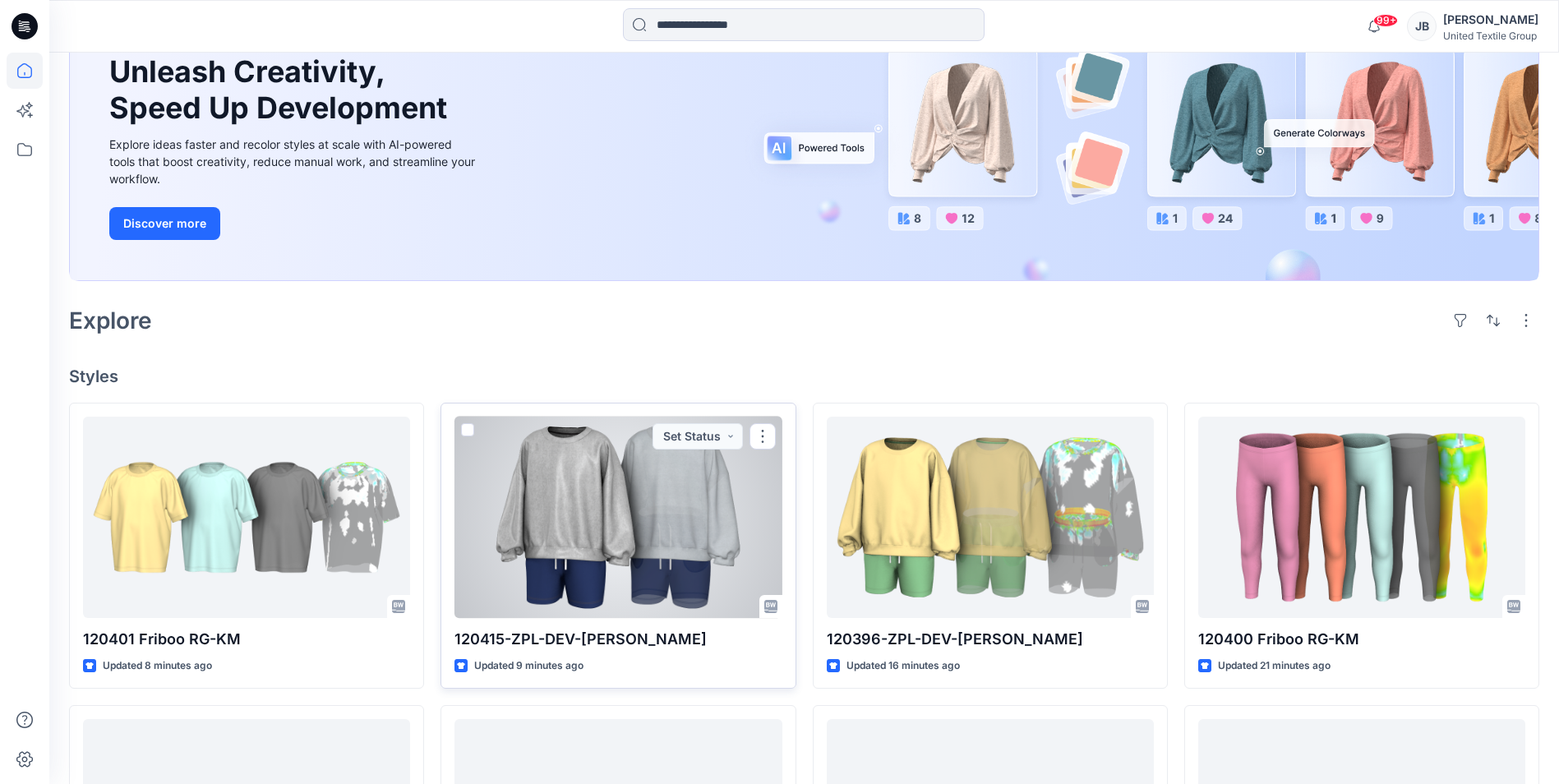
click at [491, 482] on div at bounding box center [618, 517] width 327 height 202
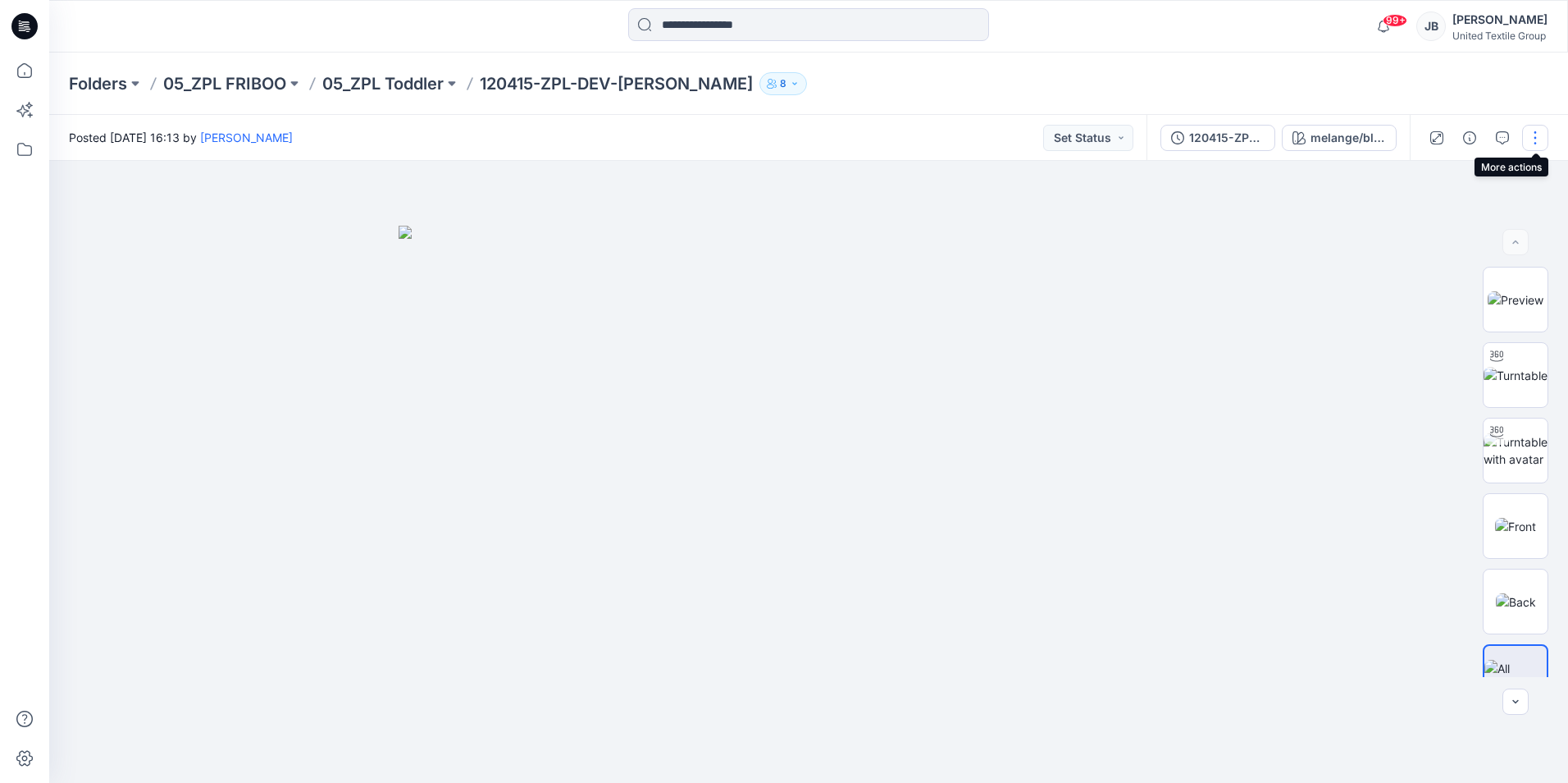
click at [1537, 138] on button "button" at bounding box center [1535, 138] width 26 height 26
click at [1430, 220] on p "Edit" at bounding box center [1430, 222] width 21 height 17
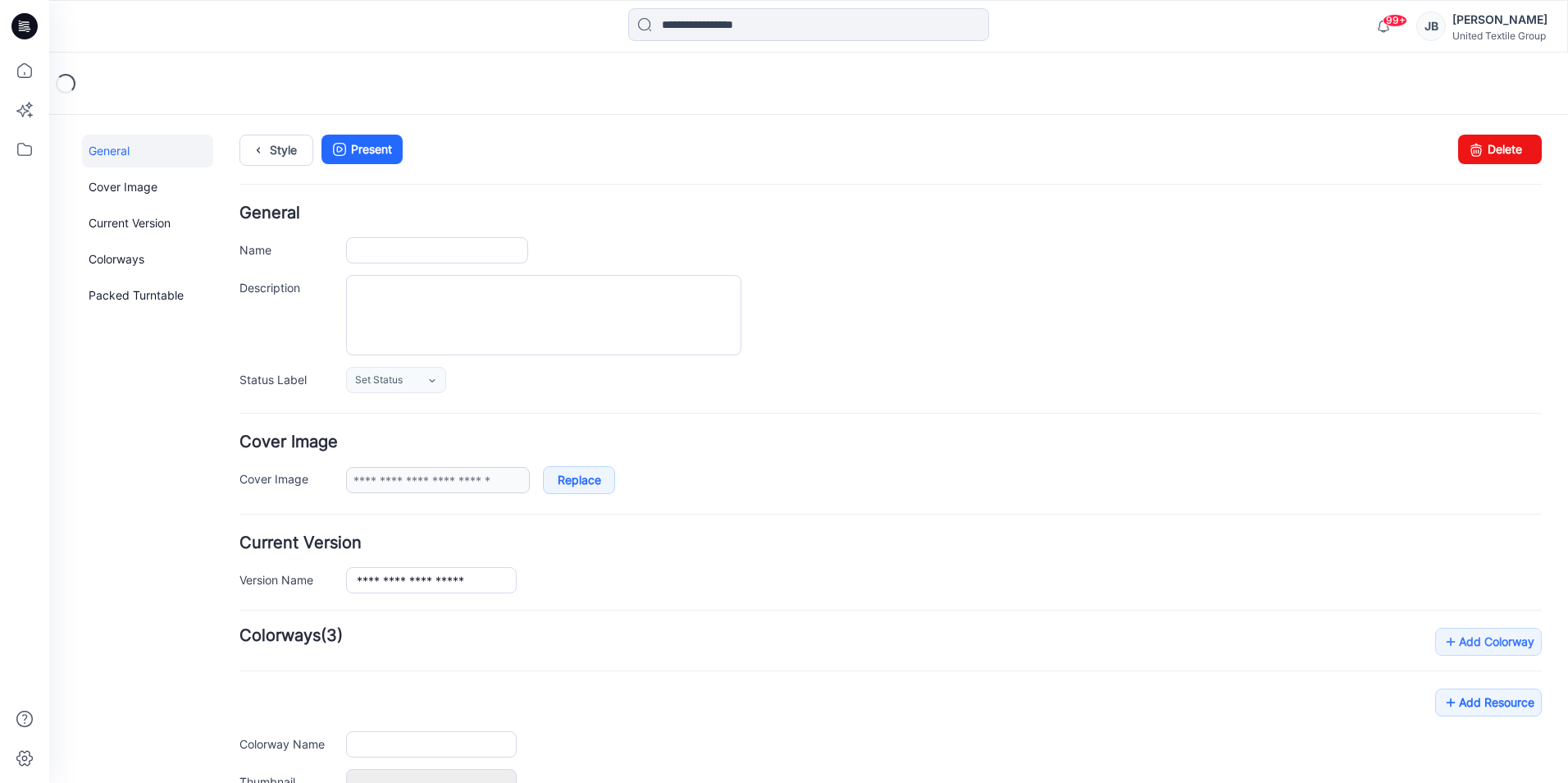
type input "**********"
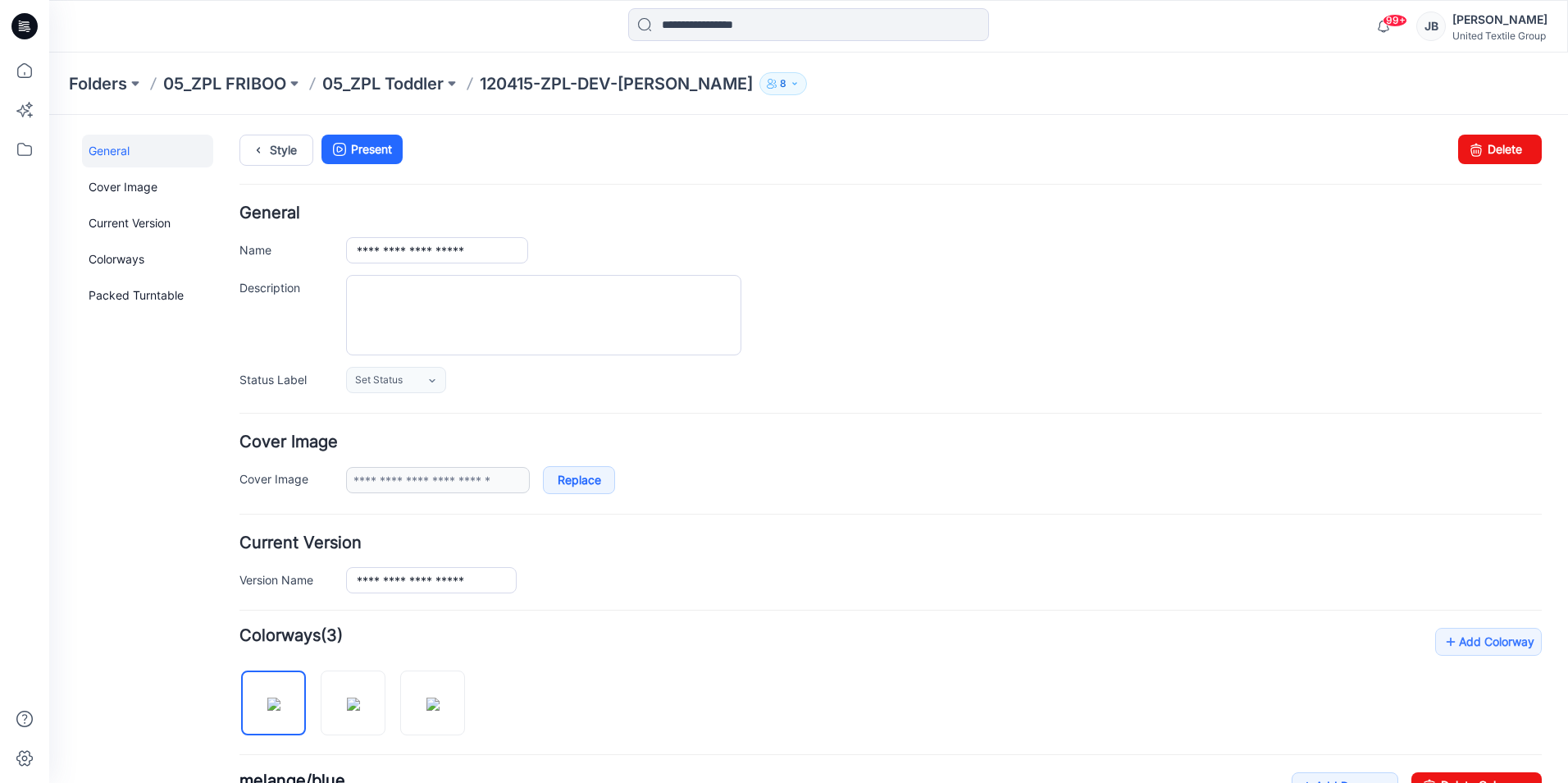
scroll to position [493, 0]
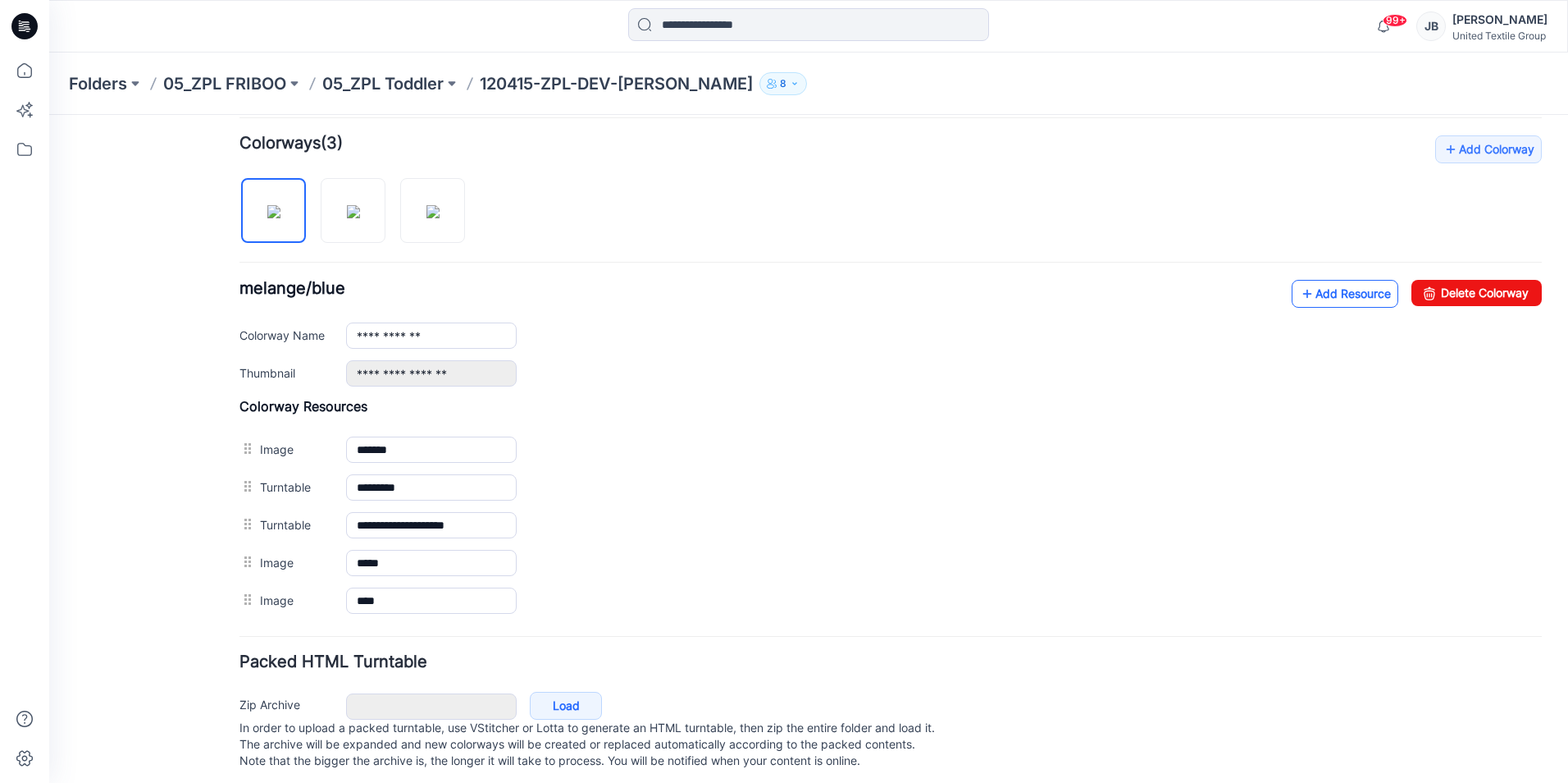
click at [1299, 295] on icon at bounding box center [1307, 294] width 16 height 26
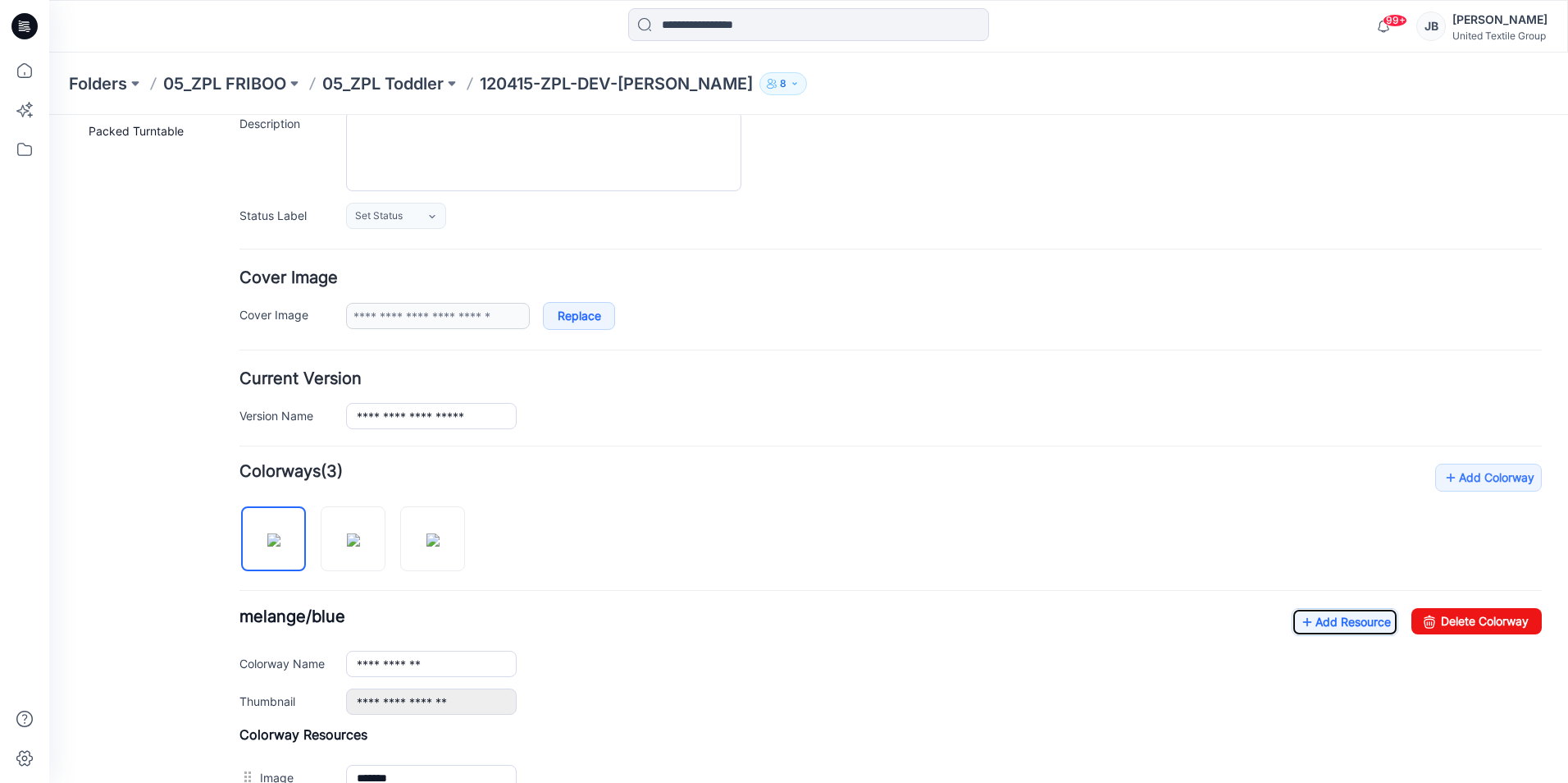
scroll to position [0, 0]
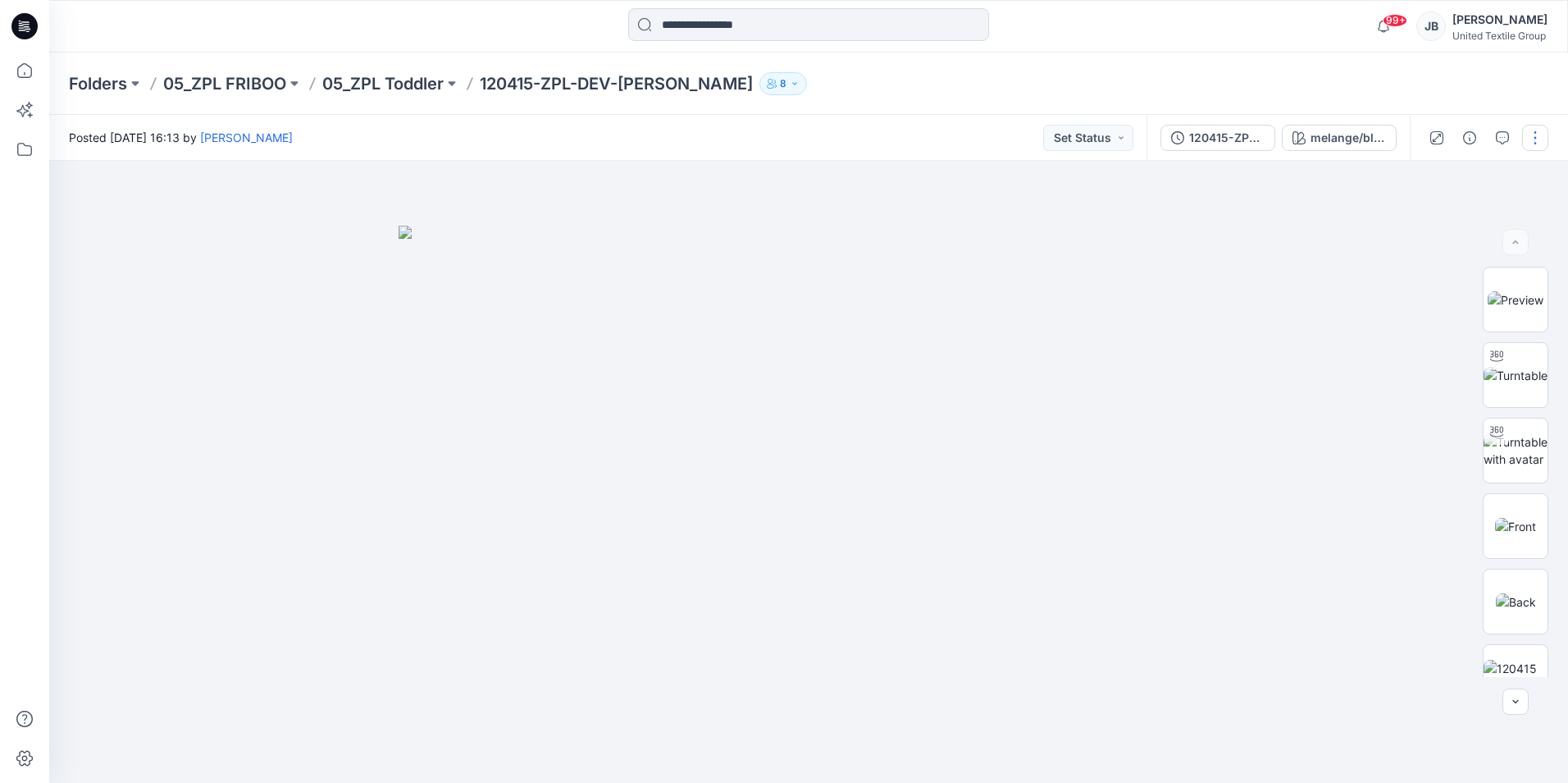
click at [1535, 135] on button "button" at bounding box center [1535, 138] width 26 height 26
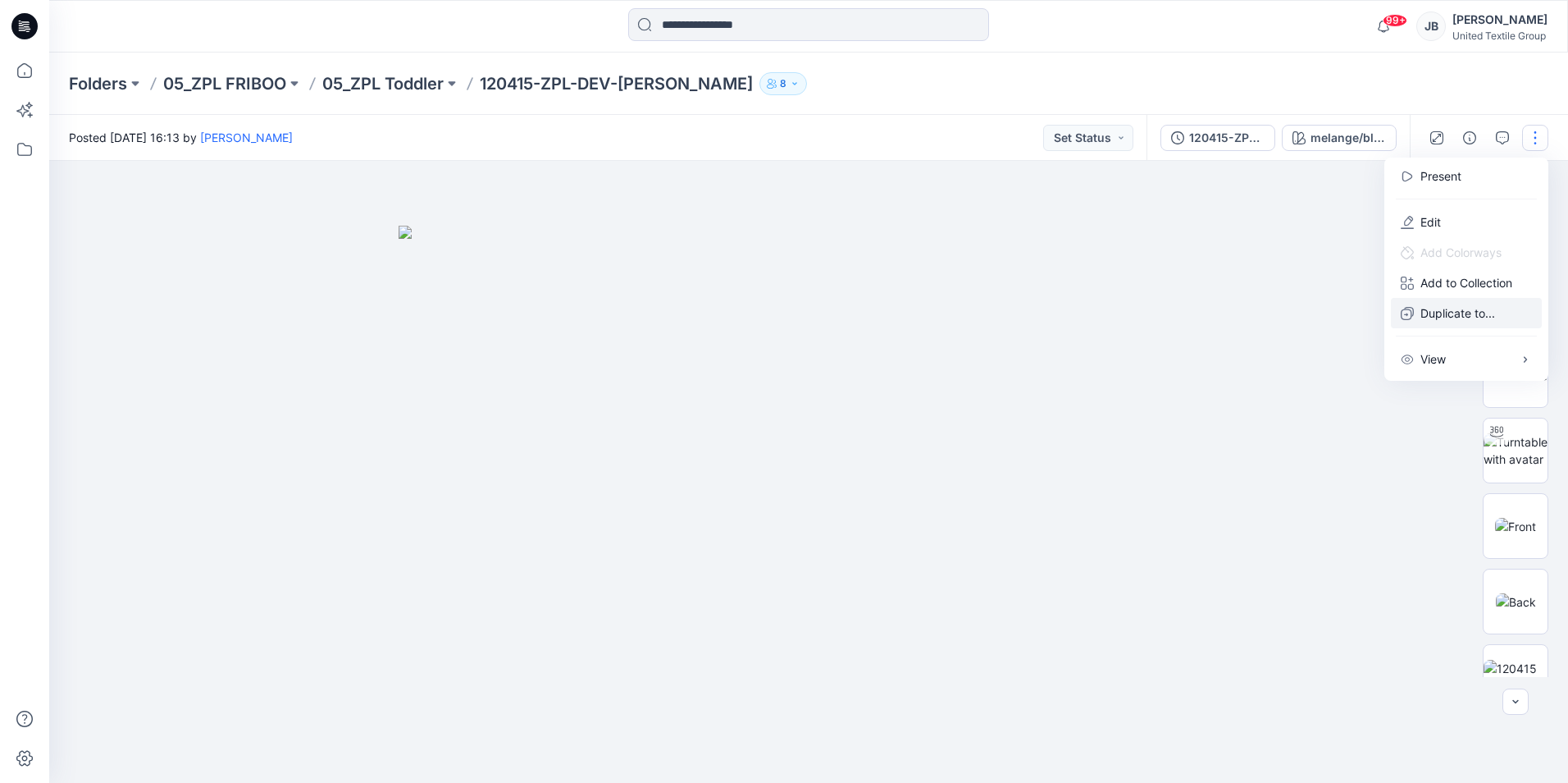
click at [1437, 316] on p "Duplicate to..." at bounding box center [1457, 313] width 74 height 17
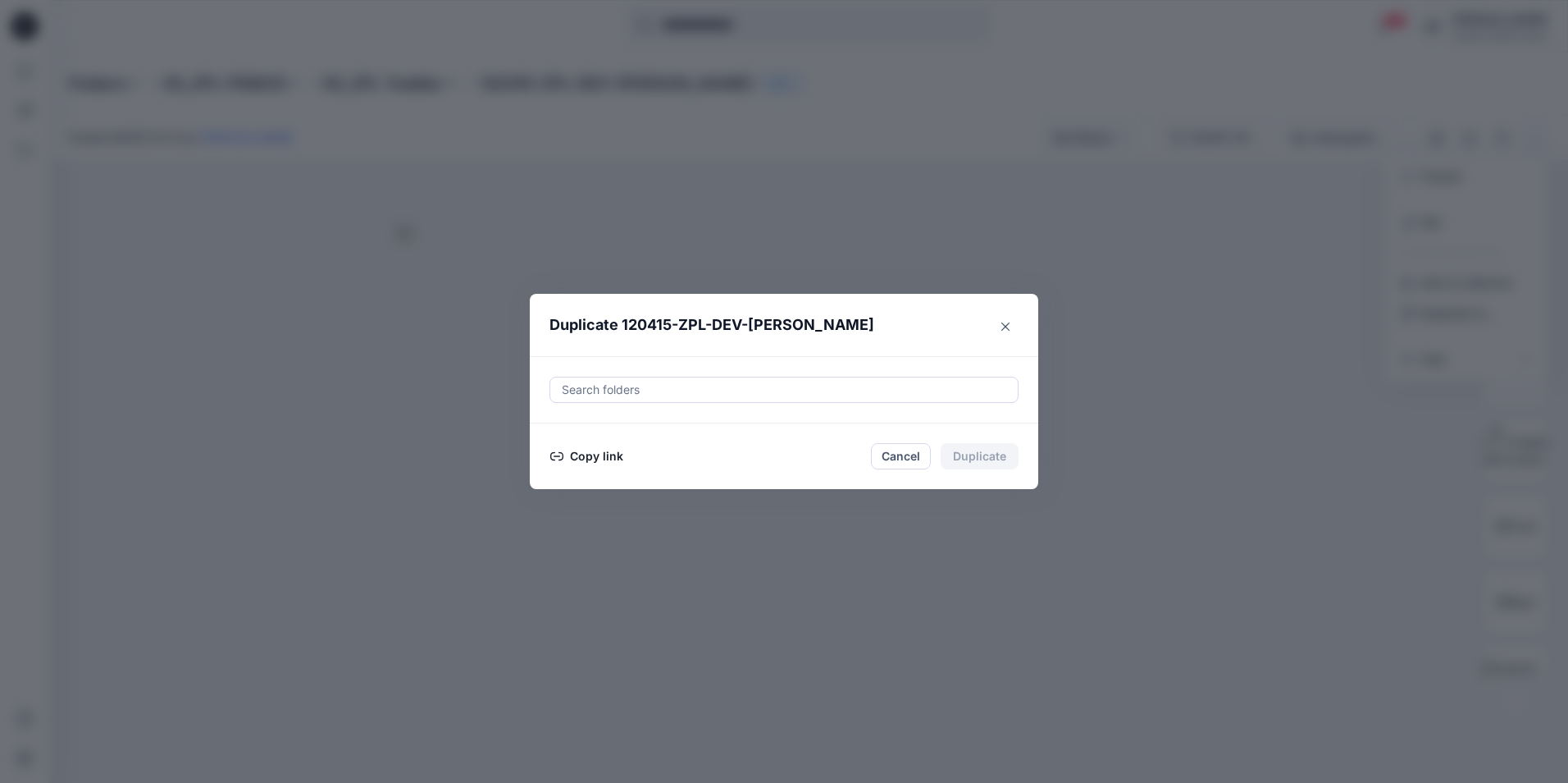
click at [587, 448] on button "Copy link" at bounding box center [586, 456] width 74 height 20
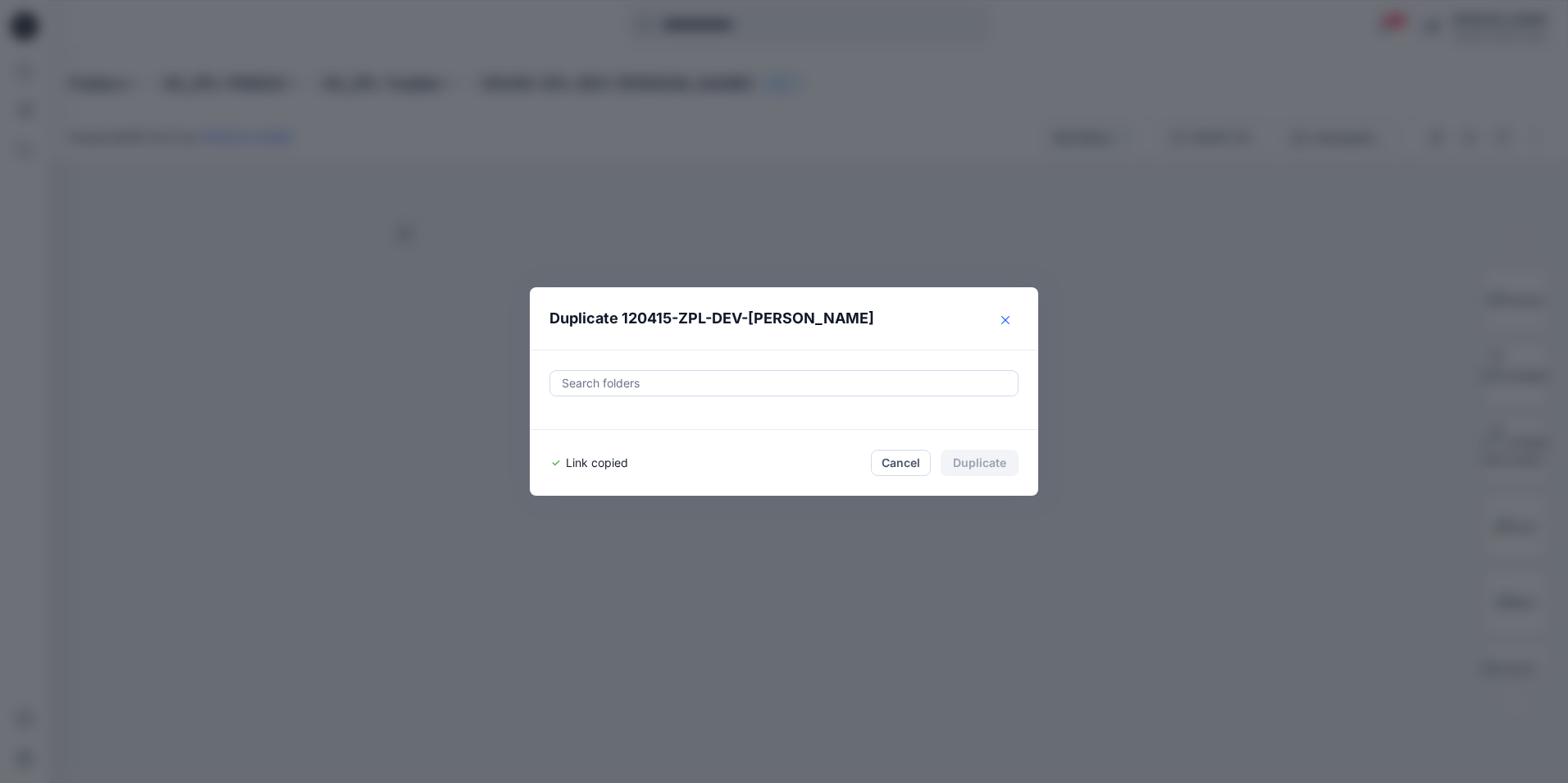
click at [1003, 310] on button "Close" at bounding box center [1005, 320] width 26 height 26
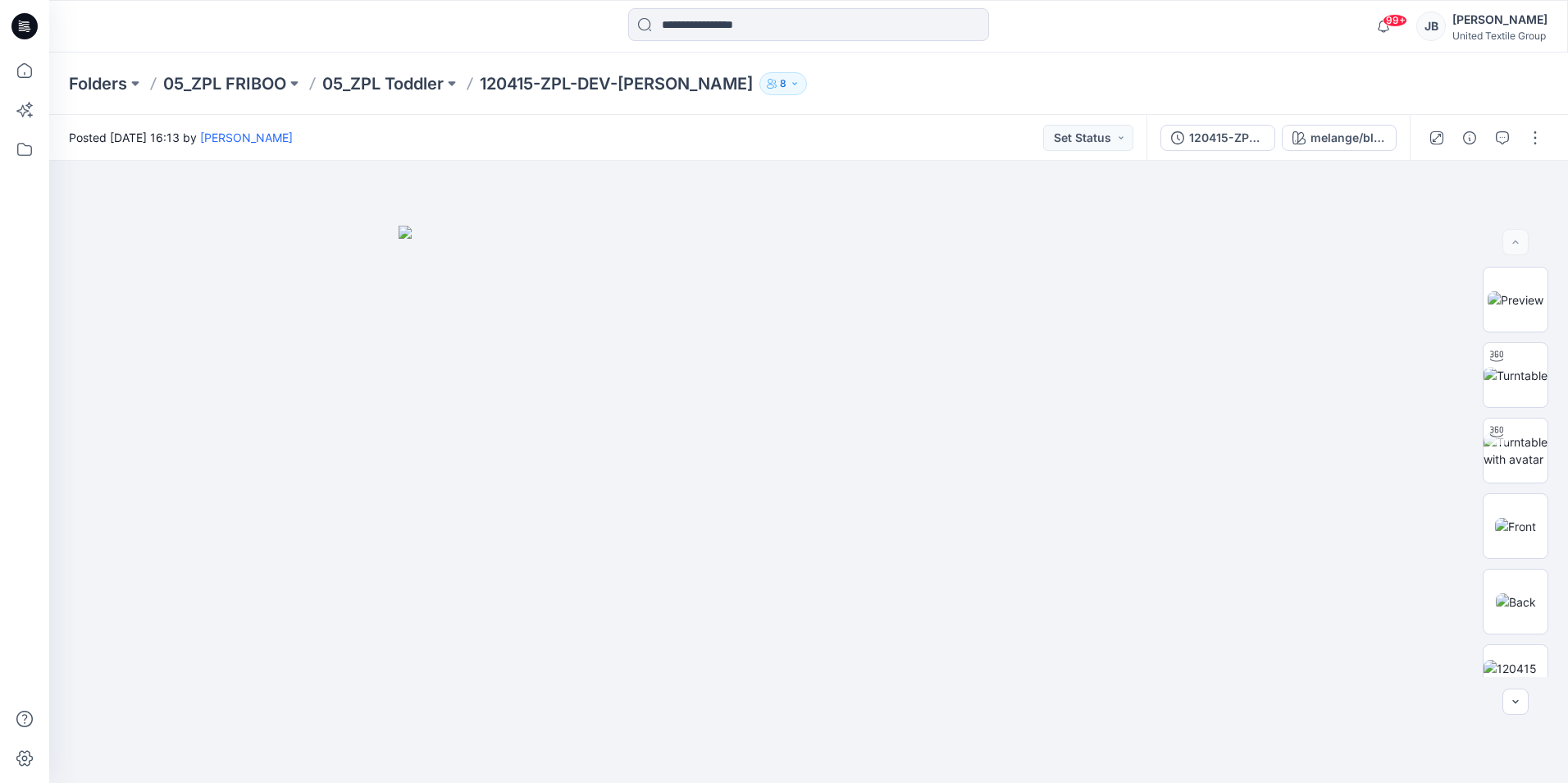
click at [18, 26] on icon at bounding box center [25, 26] width 26 height 26
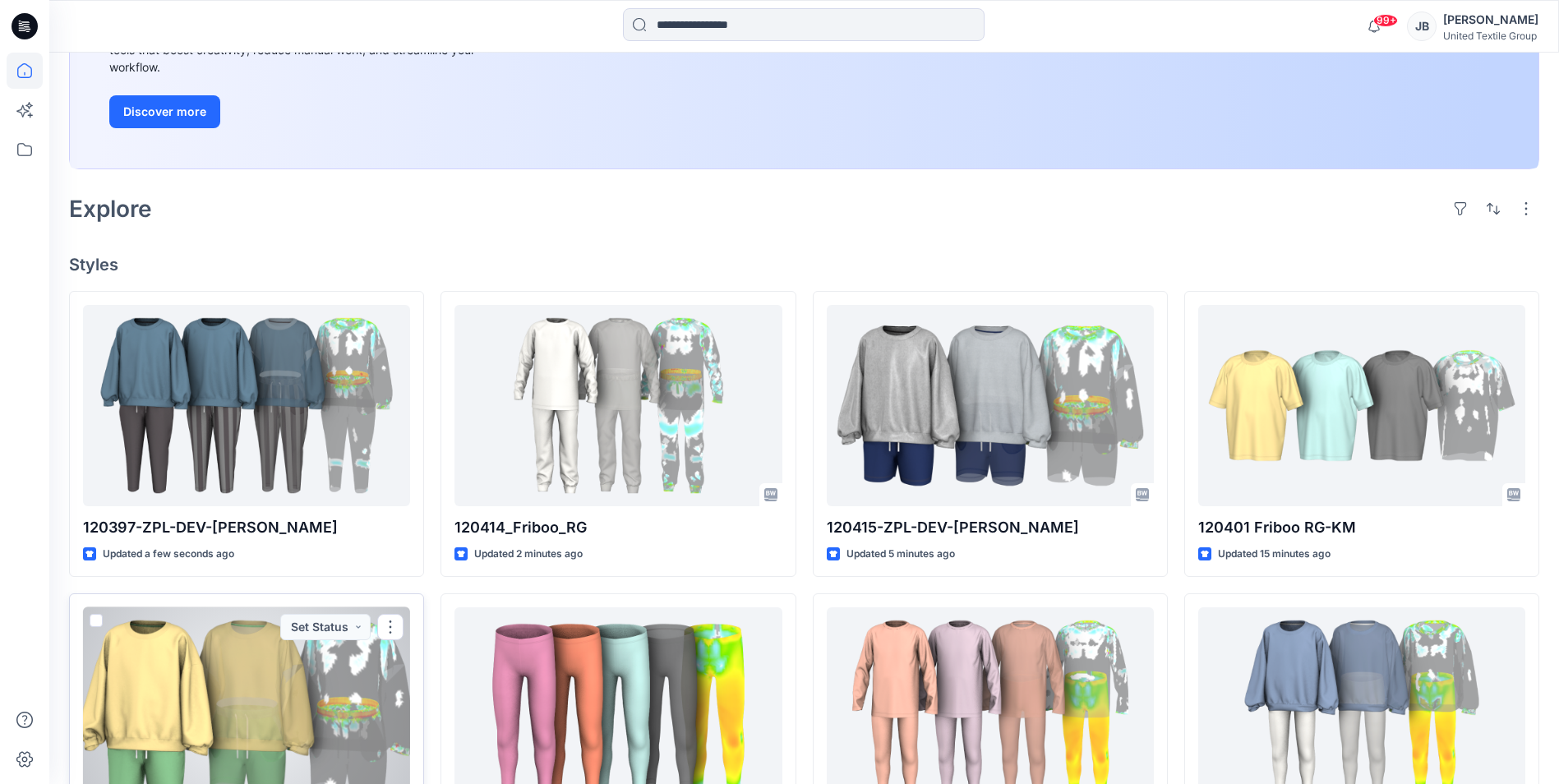
scroll to position [246, 0]
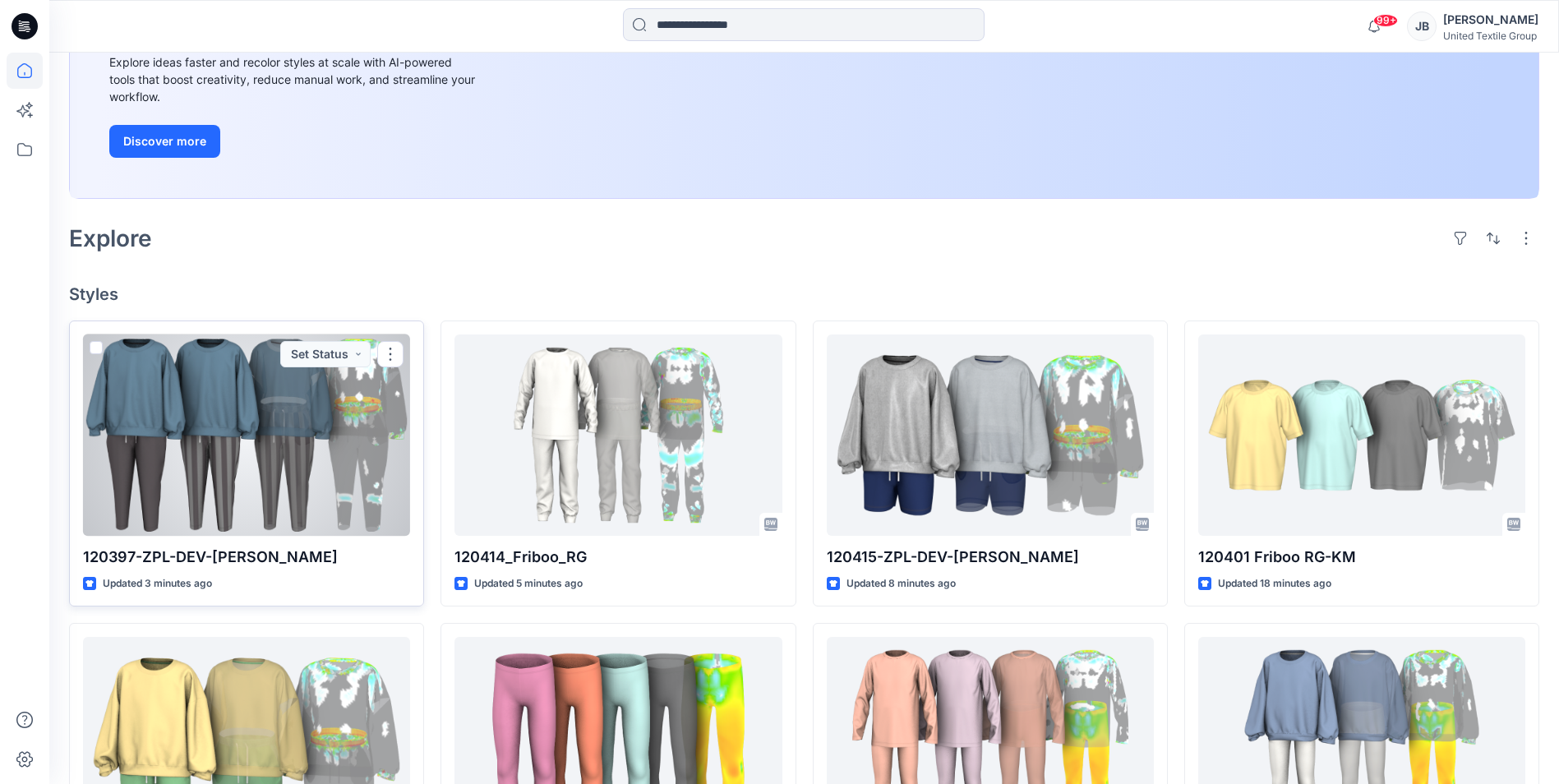
click at [382, 407] on div at bounding box center [246, 435] width 327 height 202
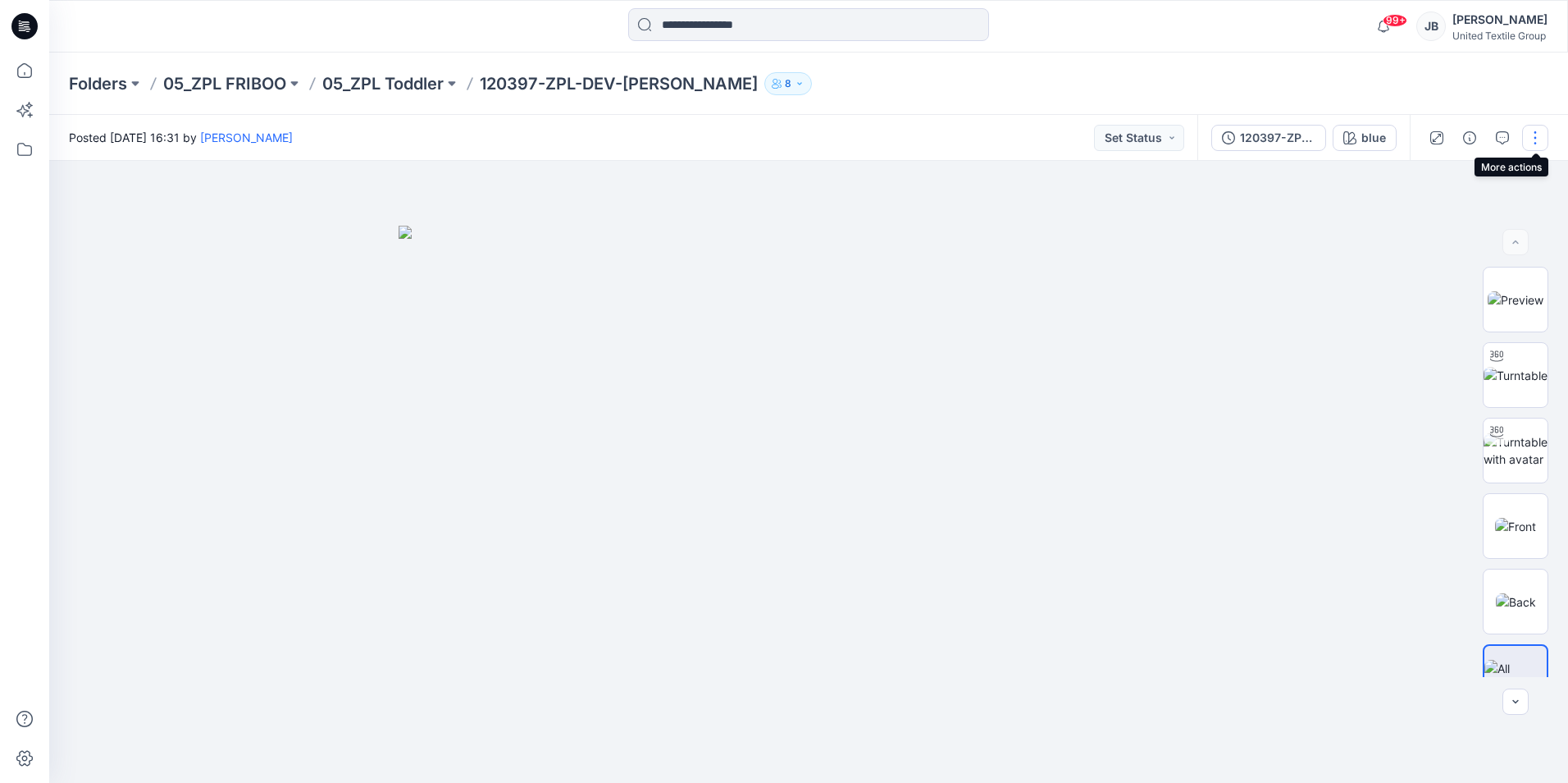
click at [1537, 134] on button "button" at bounding box center [1535, 138] width 26 height 26
click at [1435, 221] on p "Edit" at bounding box center [1430, 222] width 21 height 17
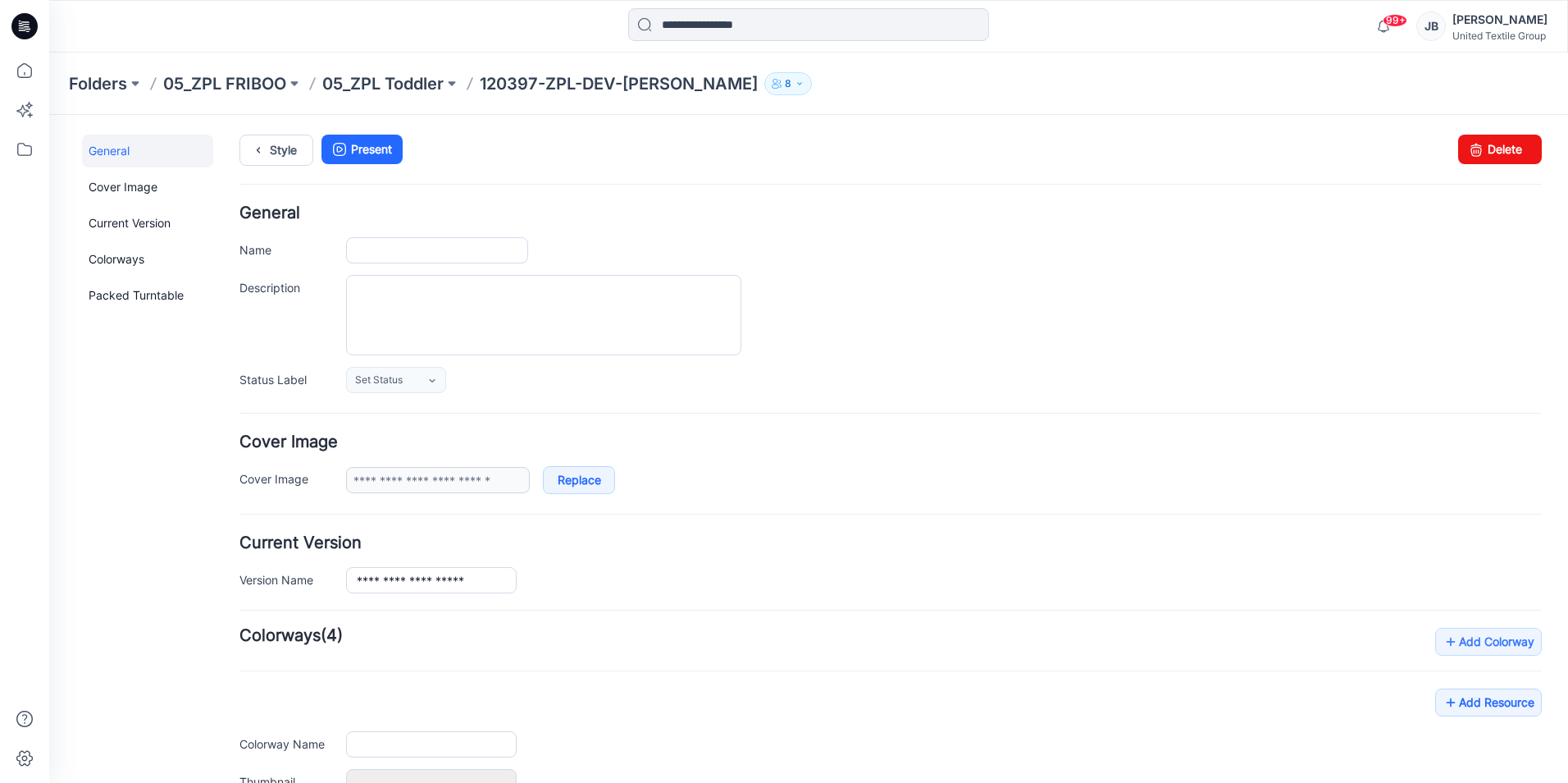
type input "**********"
type input "****"
type input "**********"
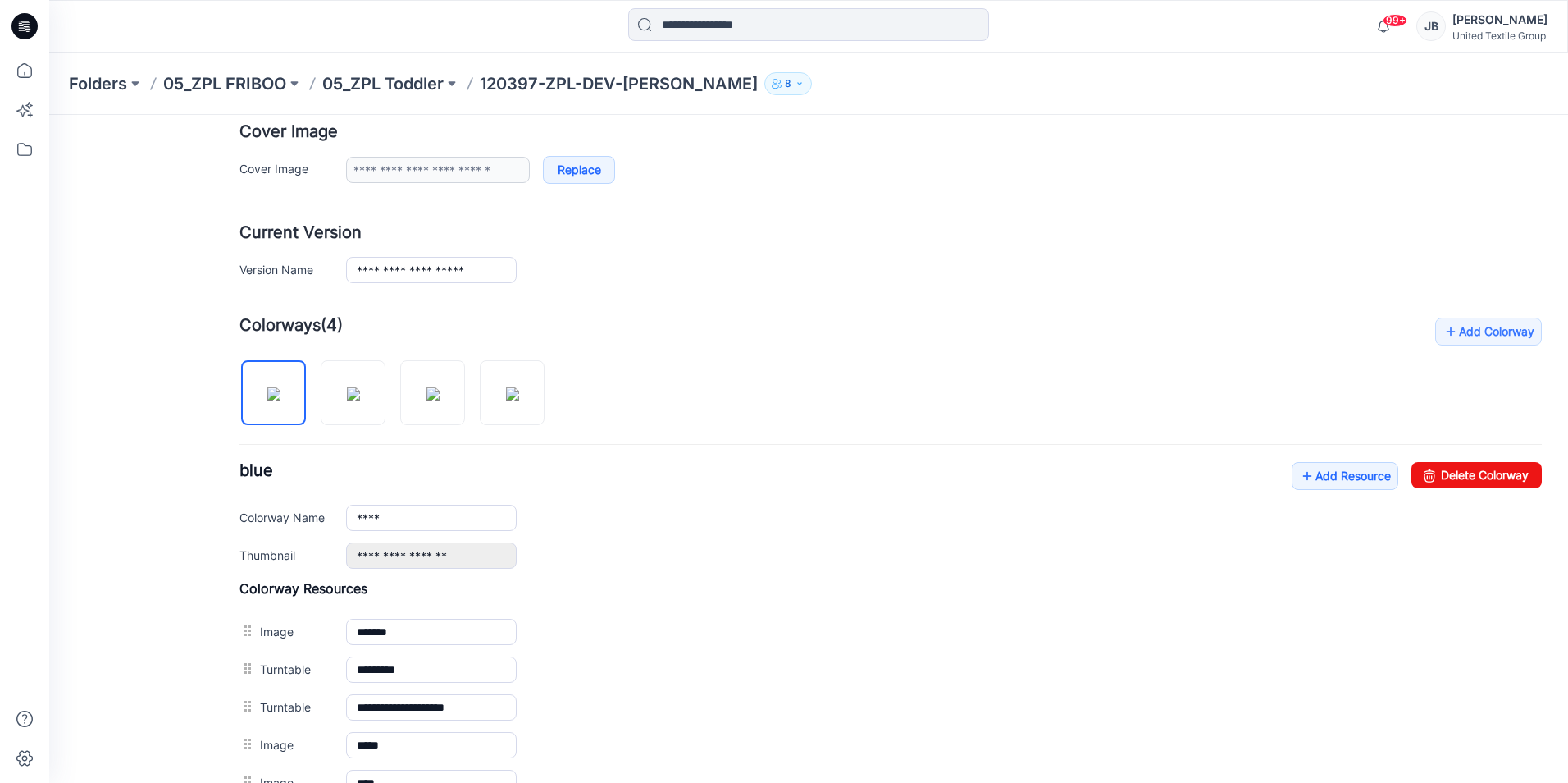
scroll to position [410, 0]
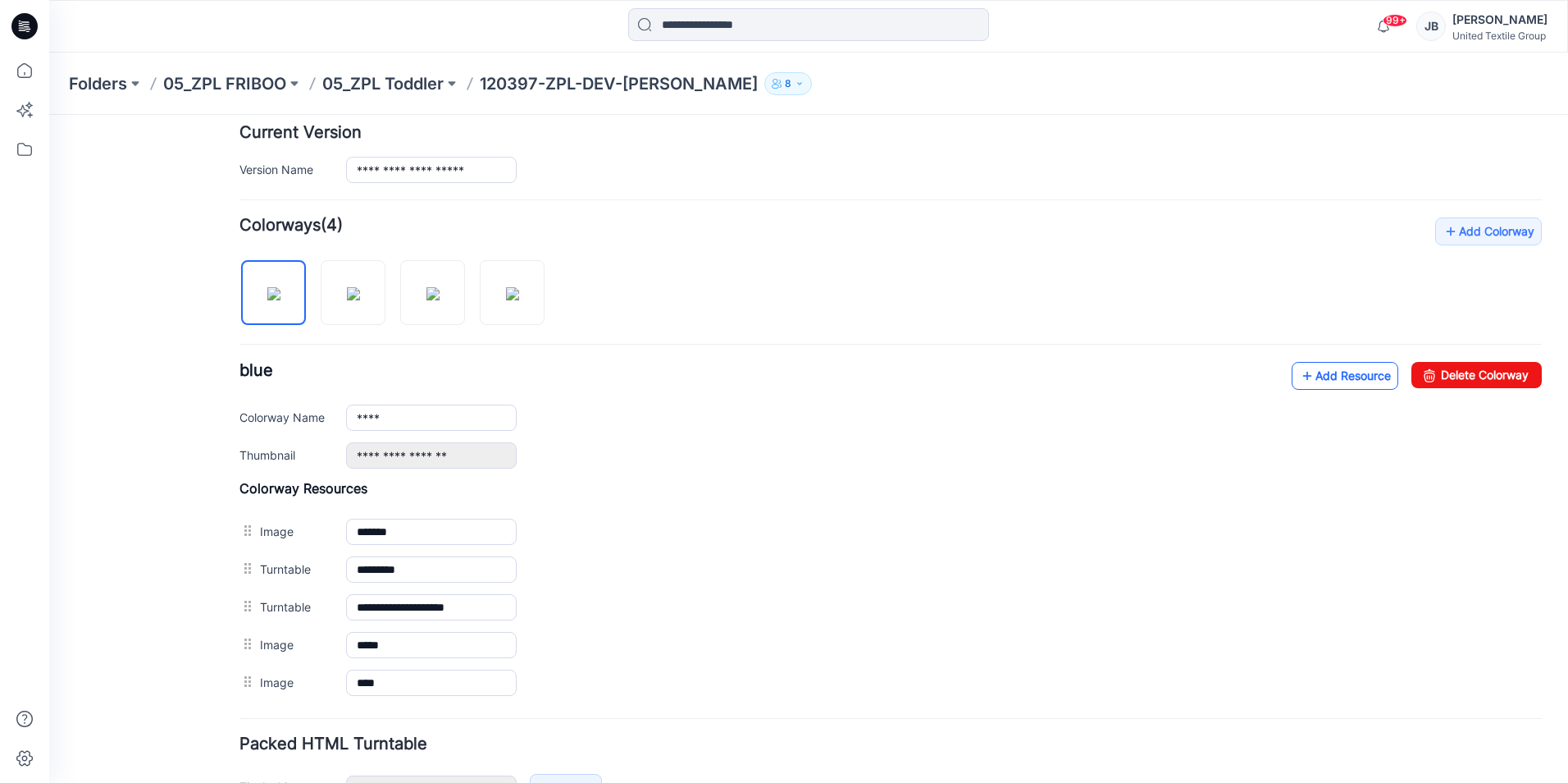
click at [1299, 375] on icon at bounding box center [1307, 375] width 16 height 26
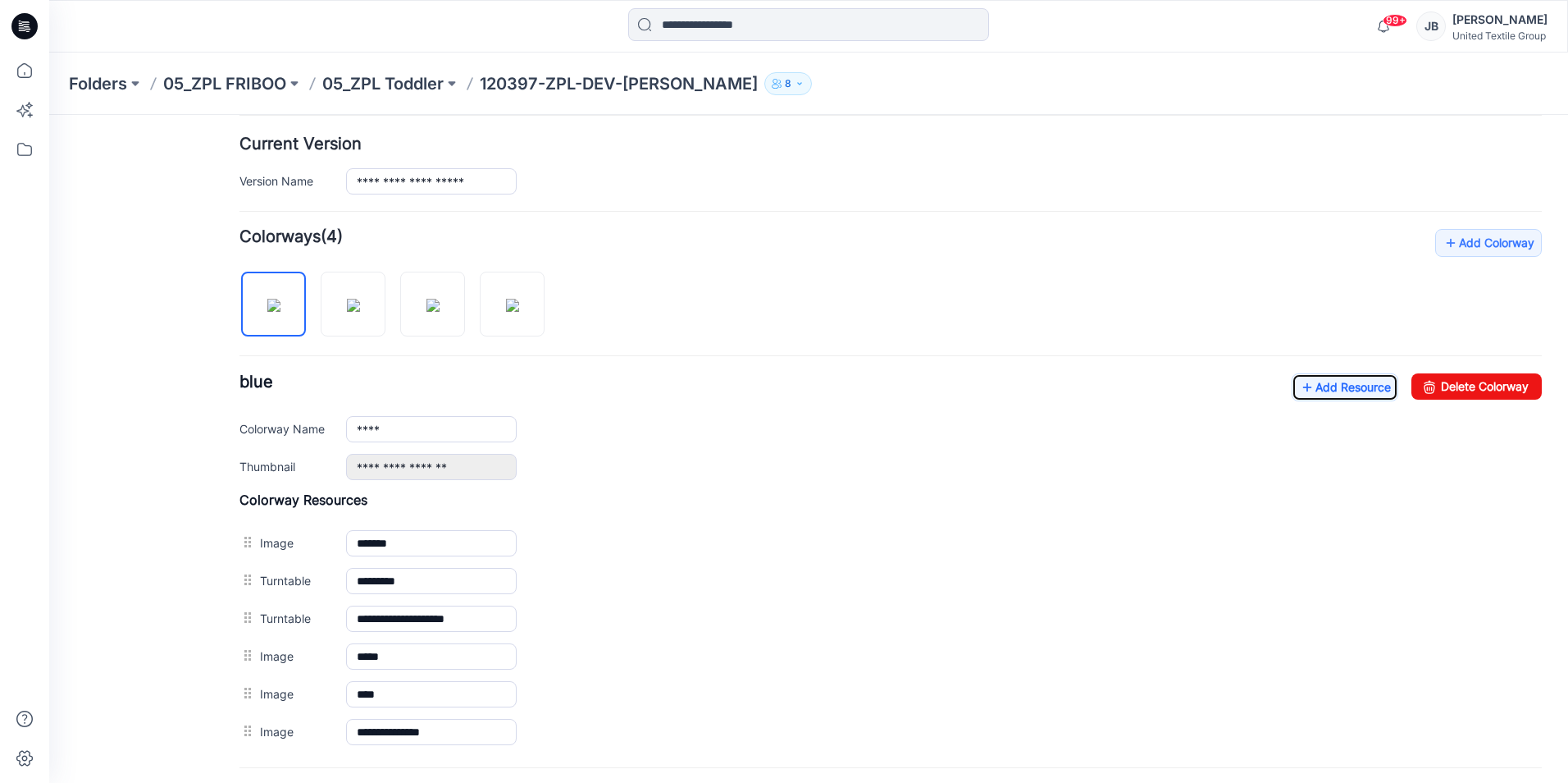
scroll to position [0, 0]
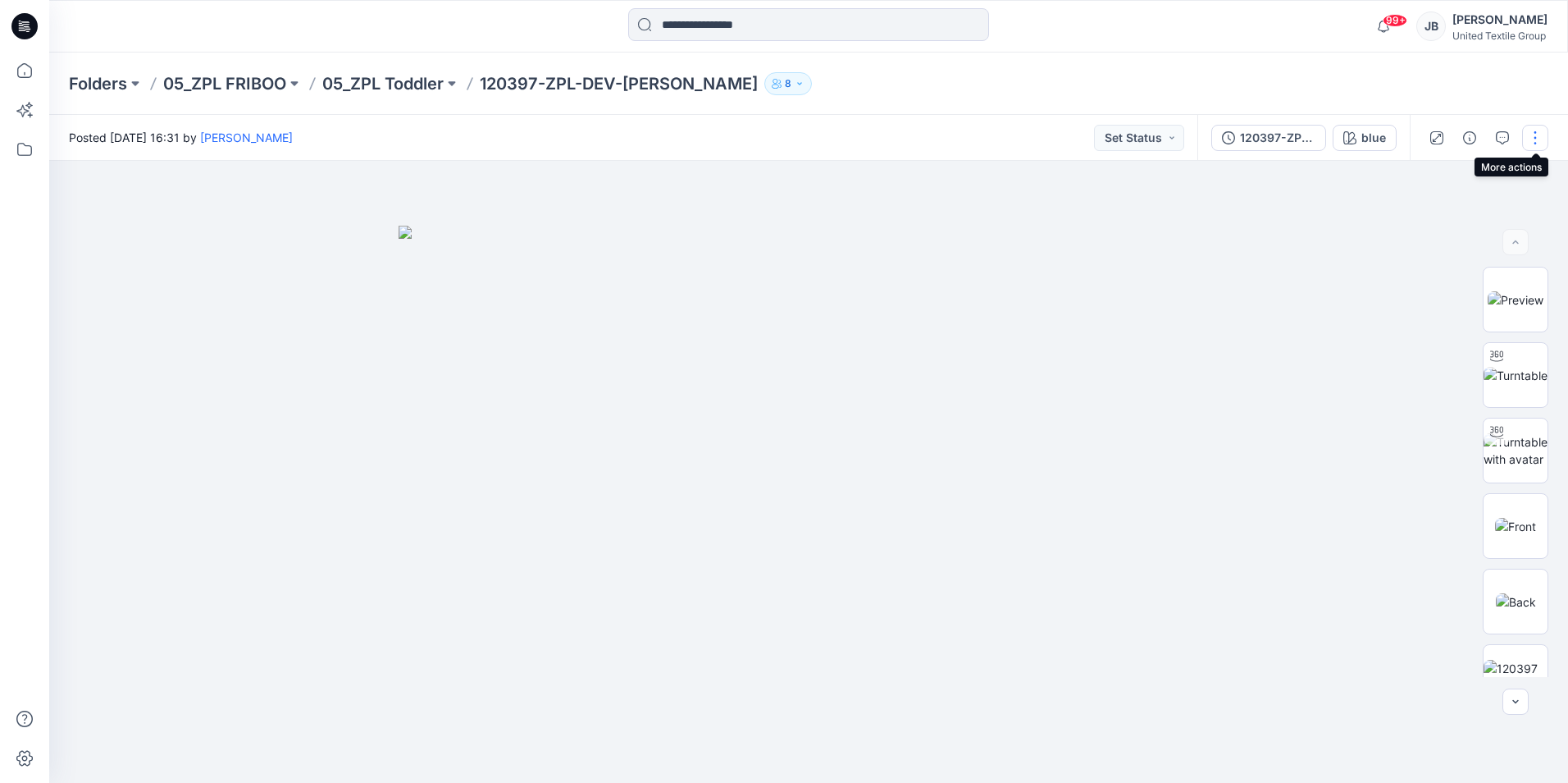
click at [1536, 138] on button "button" at bounding box center [1535, 138] width 26 height 26
click at [1426, 221] on p "Edit" at bounding box center [1430, 222] width 21 height 17
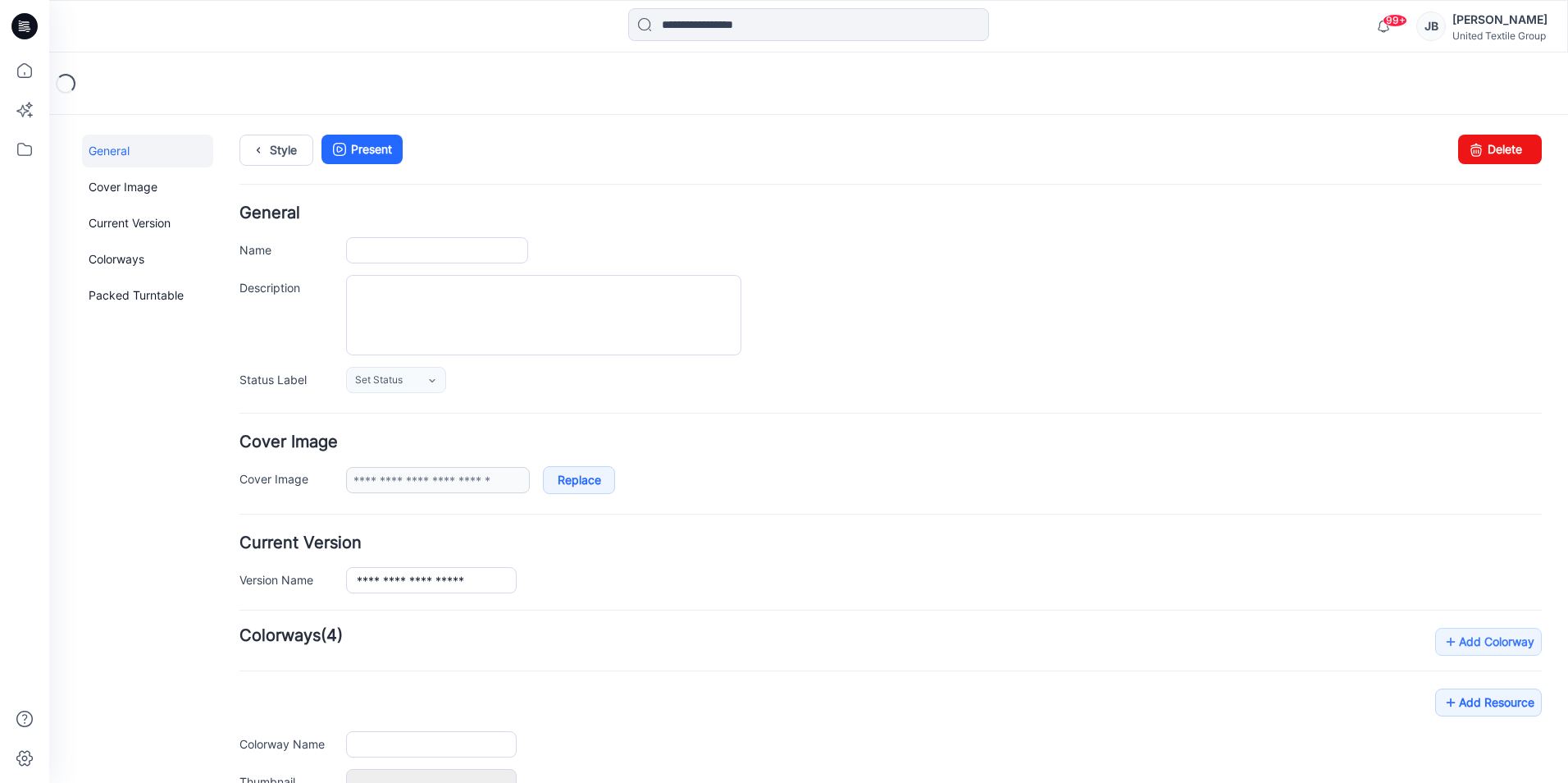
type input "**********"
type input "****"
type input "**********"
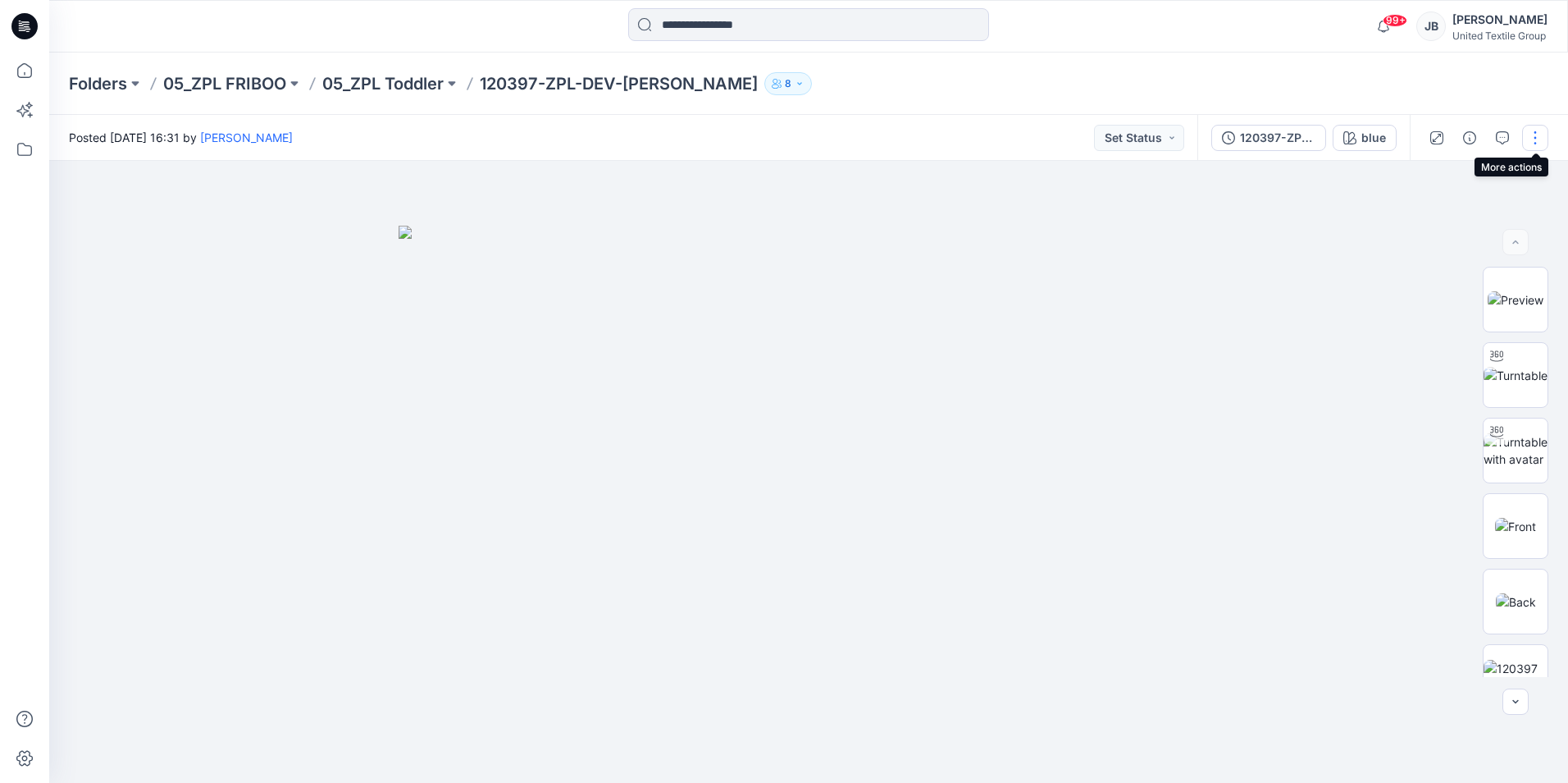
click at [1535, 135] on button "button" at bounding box center [1535, 138] width 26 height 26
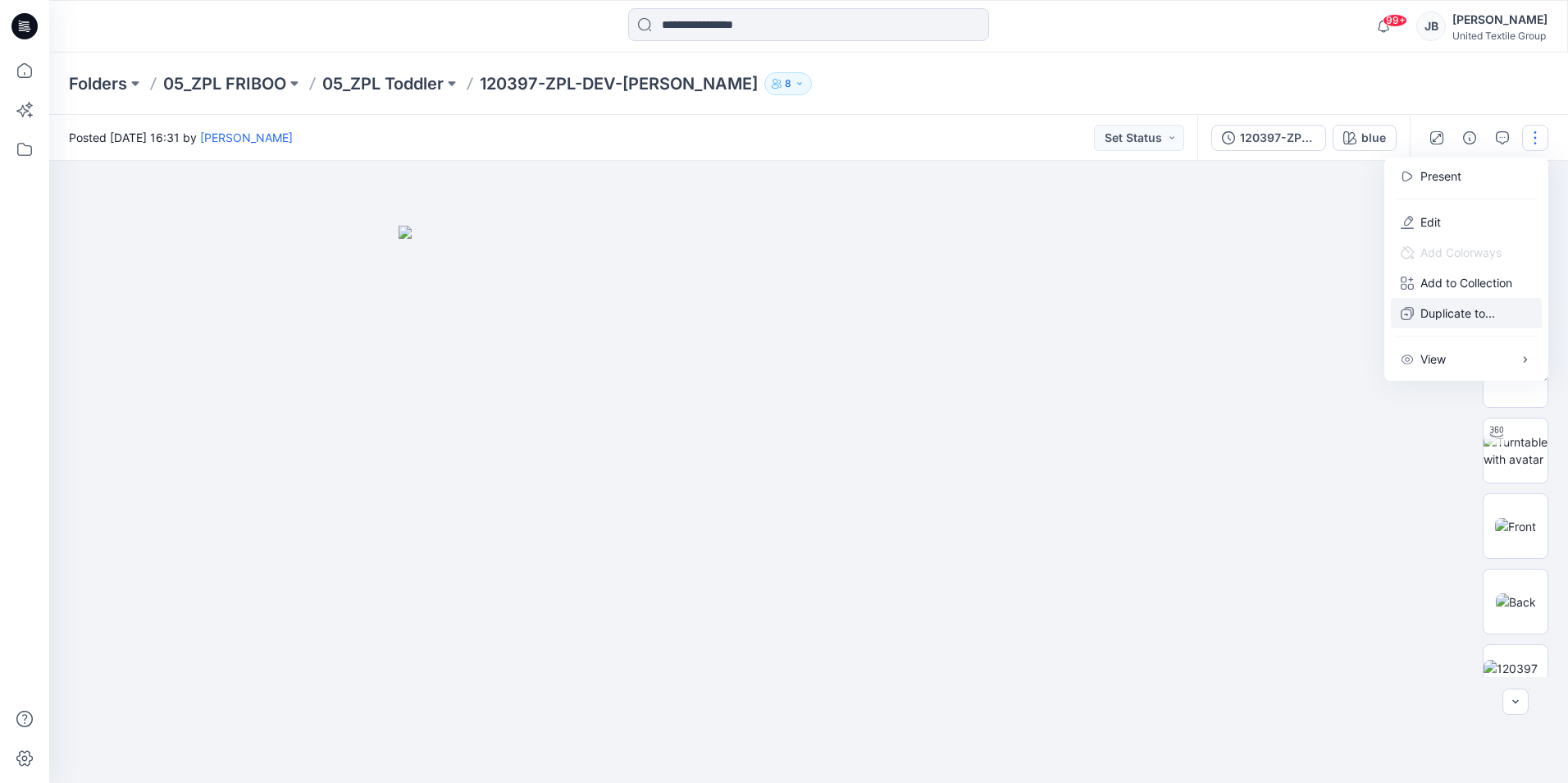
click at [1420, 315] on p "Duplicate to..." at bounding box center [1457, 313] width 74 height 17
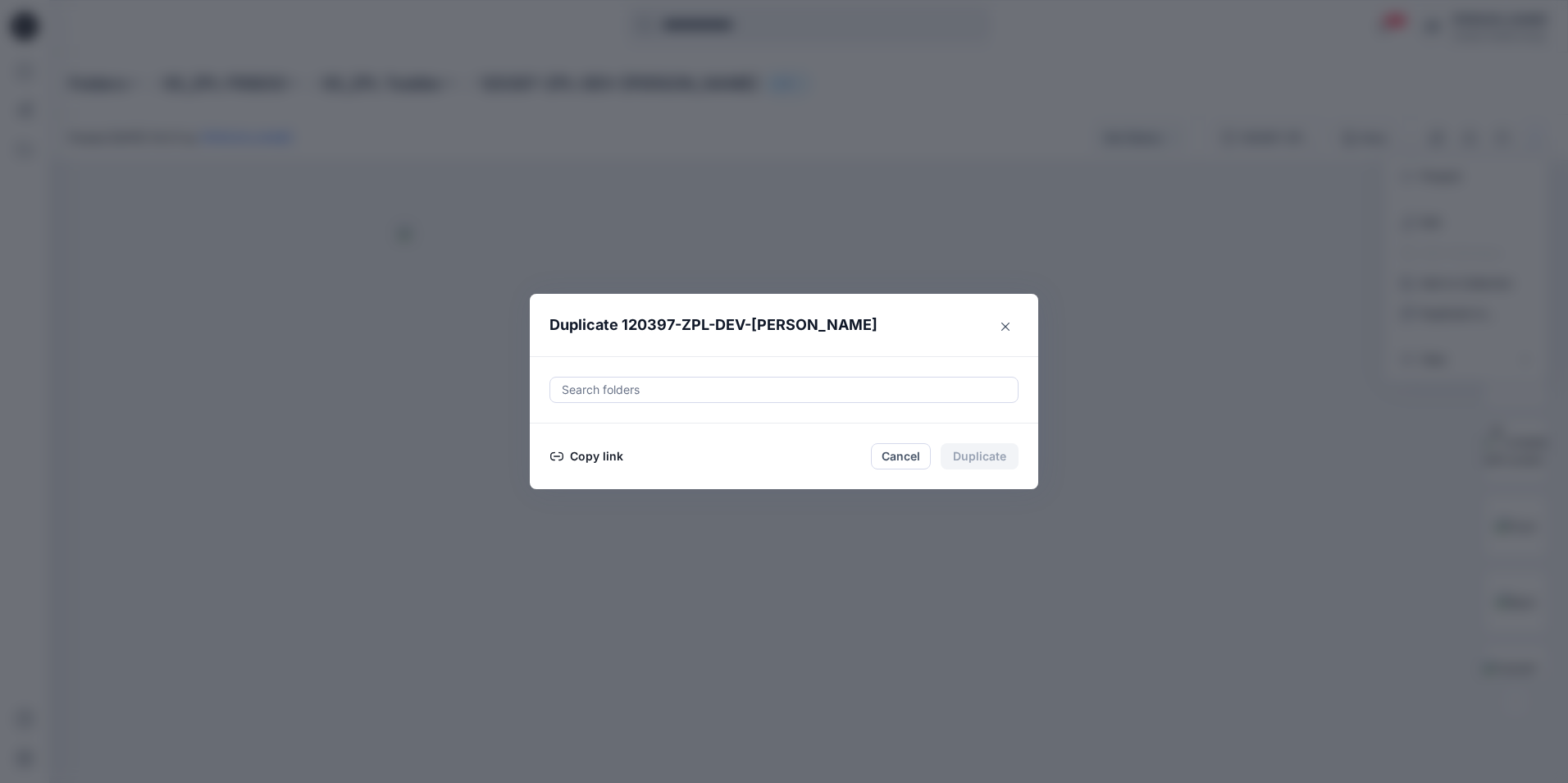
click at [563, 452] on icon "button" at bounding box center [557, 456] width 13 height 13
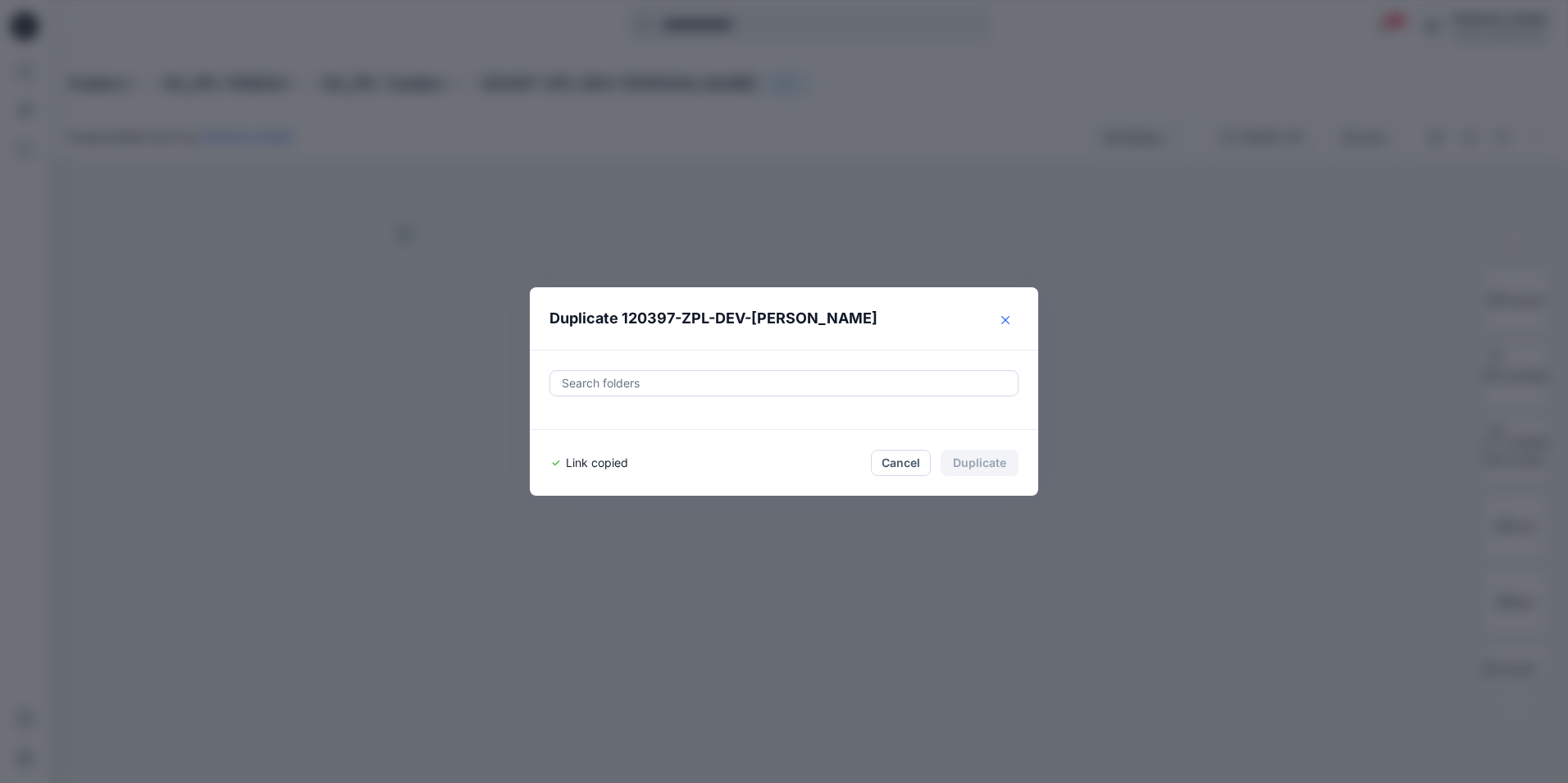
drag, startPoint x: 1004, startPoint y: 326, endPoint x: 805, endPoint y: 171, distance: 252.2
click at [999, 325] on button "Close" at bounding box center [1005, 320] width 26 height 26
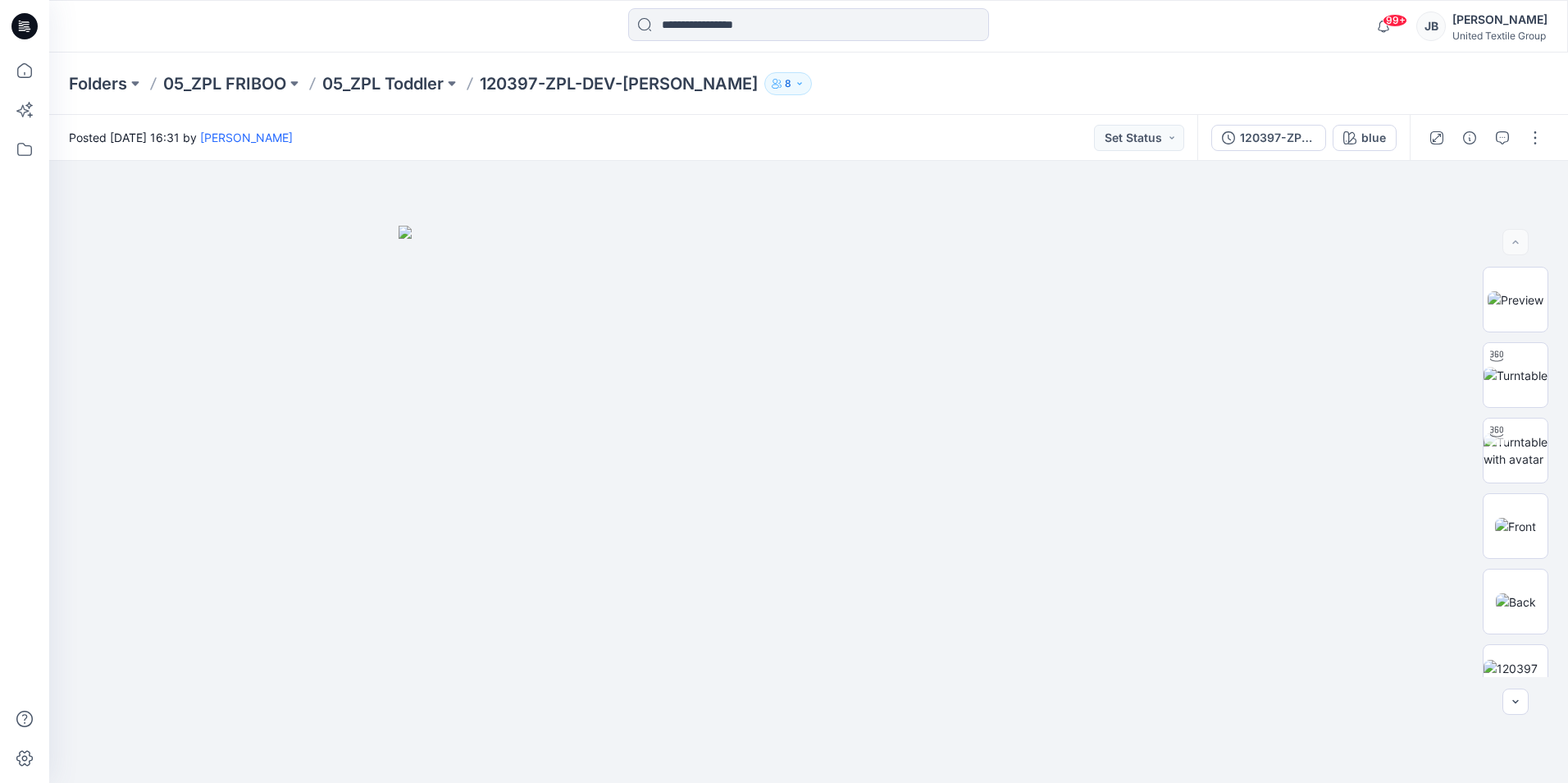
click at [26, 23] on icon at bounding box center [25, 26] width 26 height 26
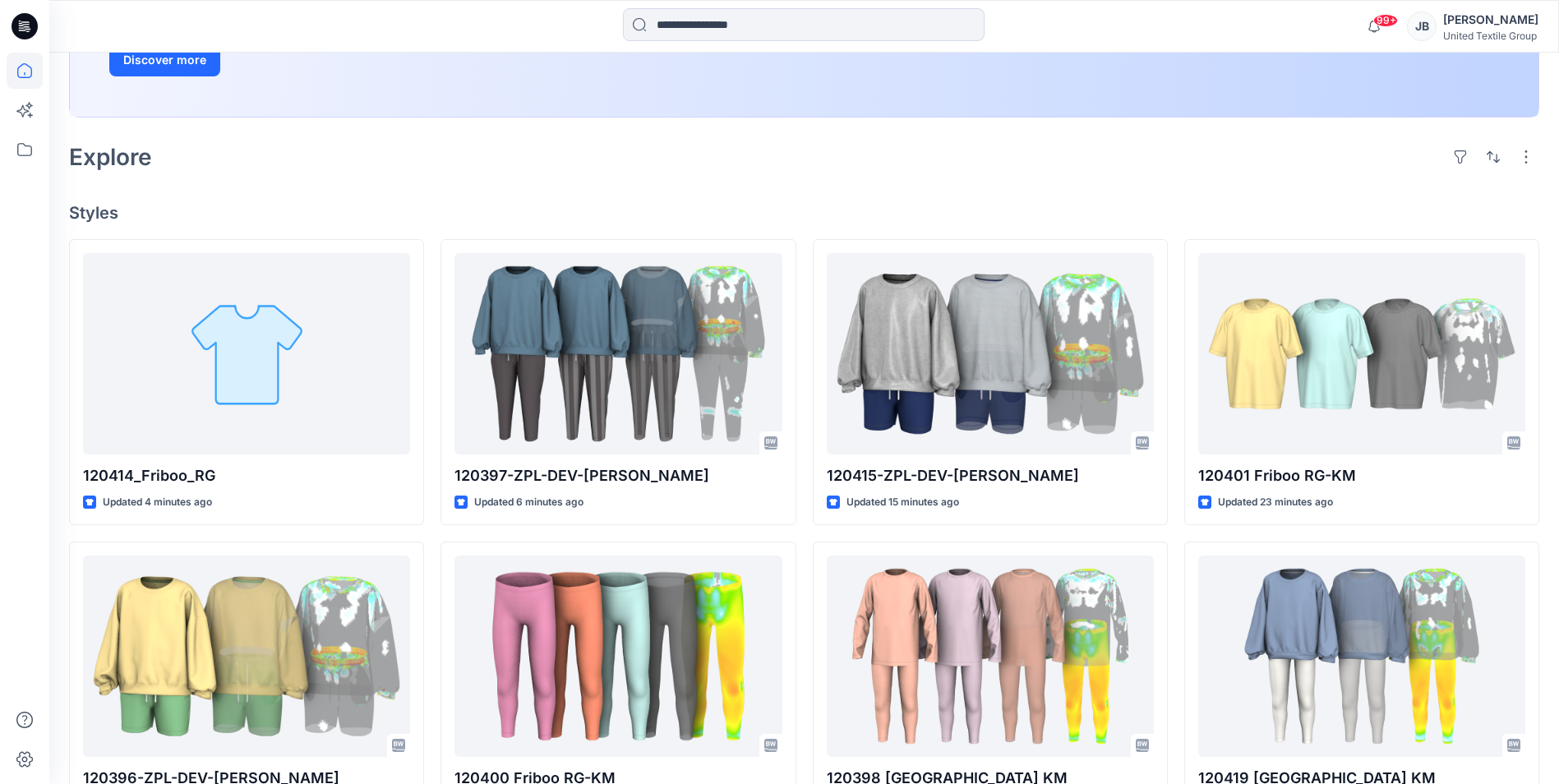
scroll to position [329, 0]
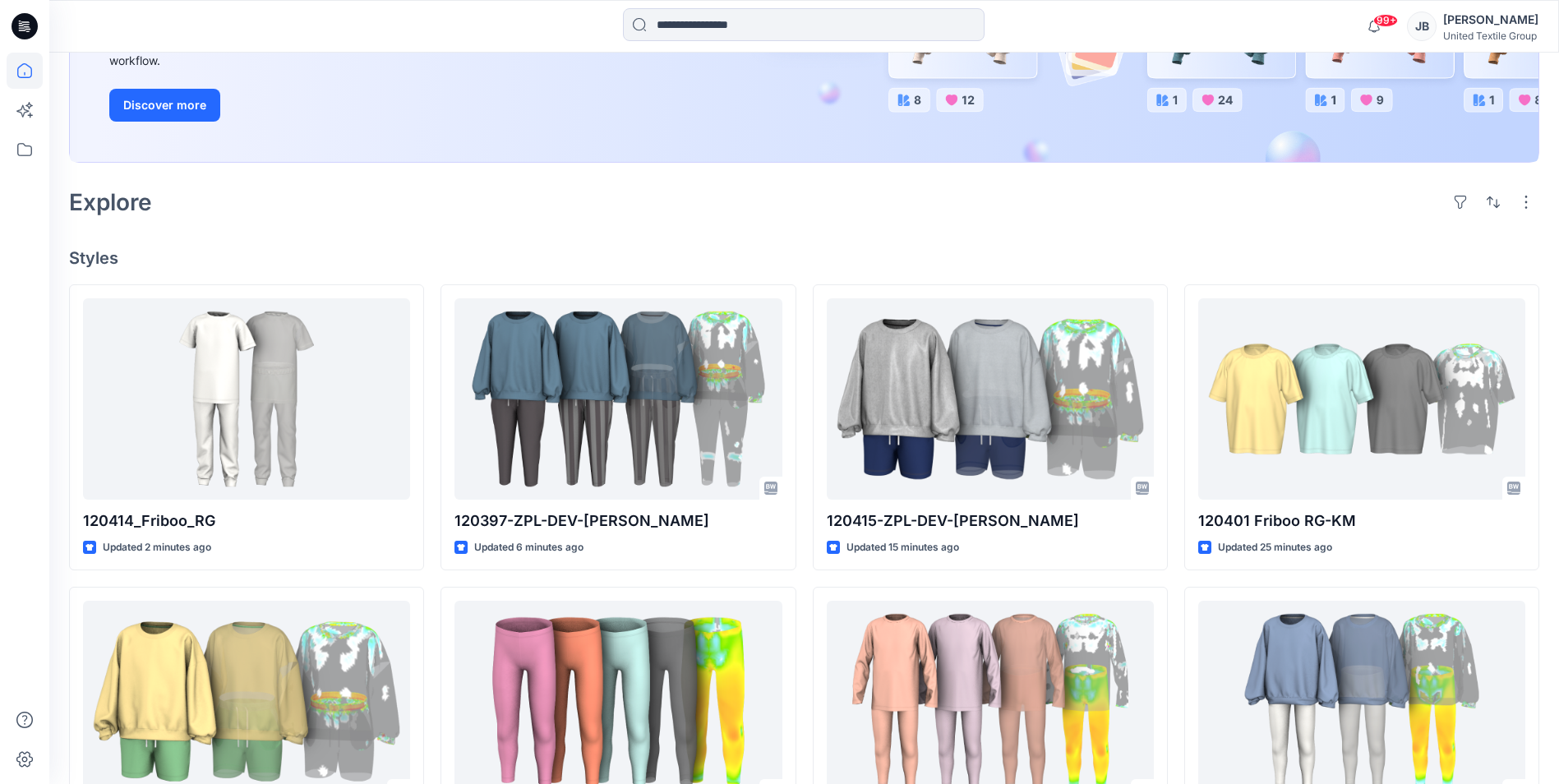
scroll to position [329, 0]
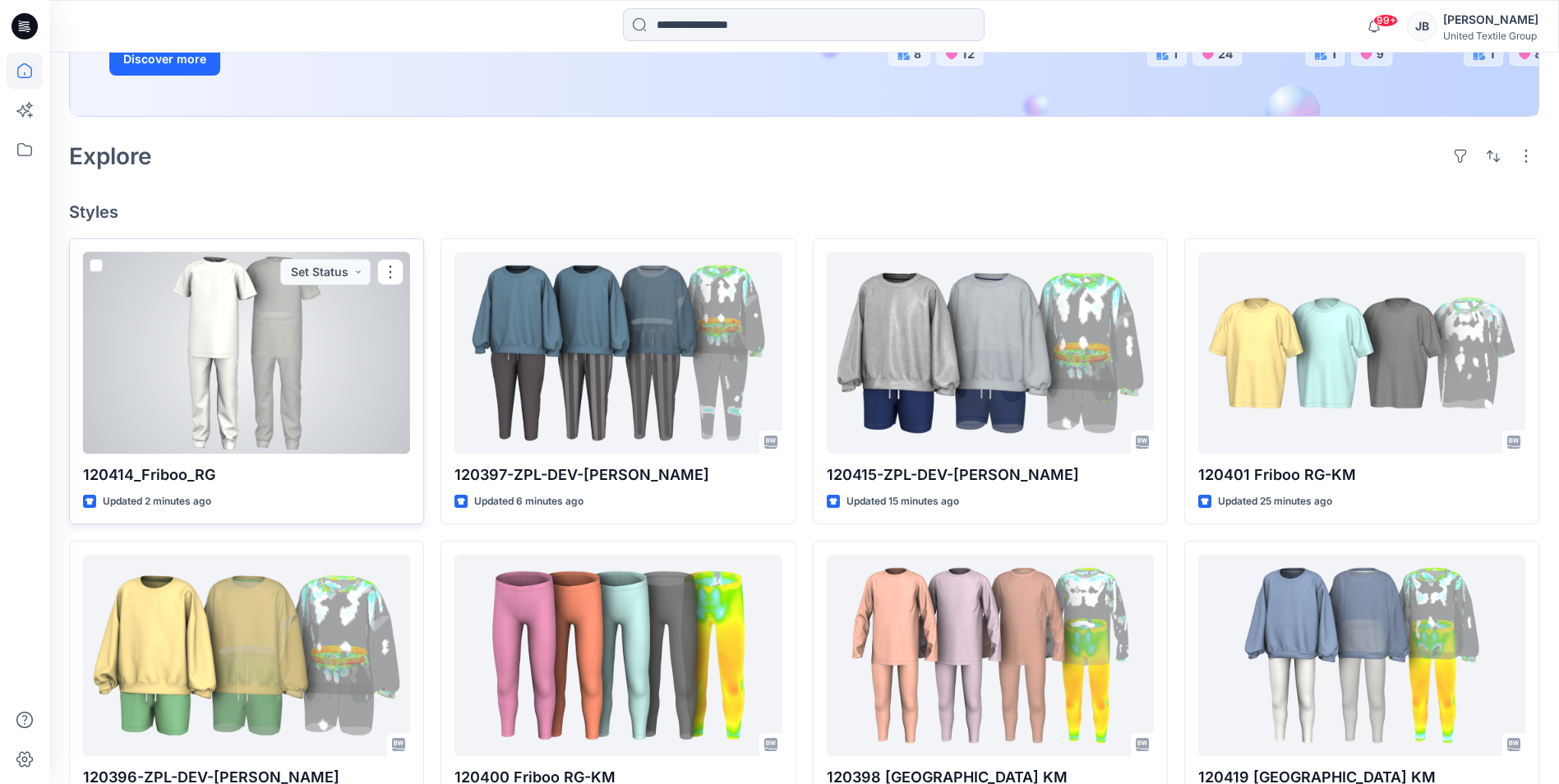
click at [252, 365] on div at bounding box center [246, 353] width 327 height 202
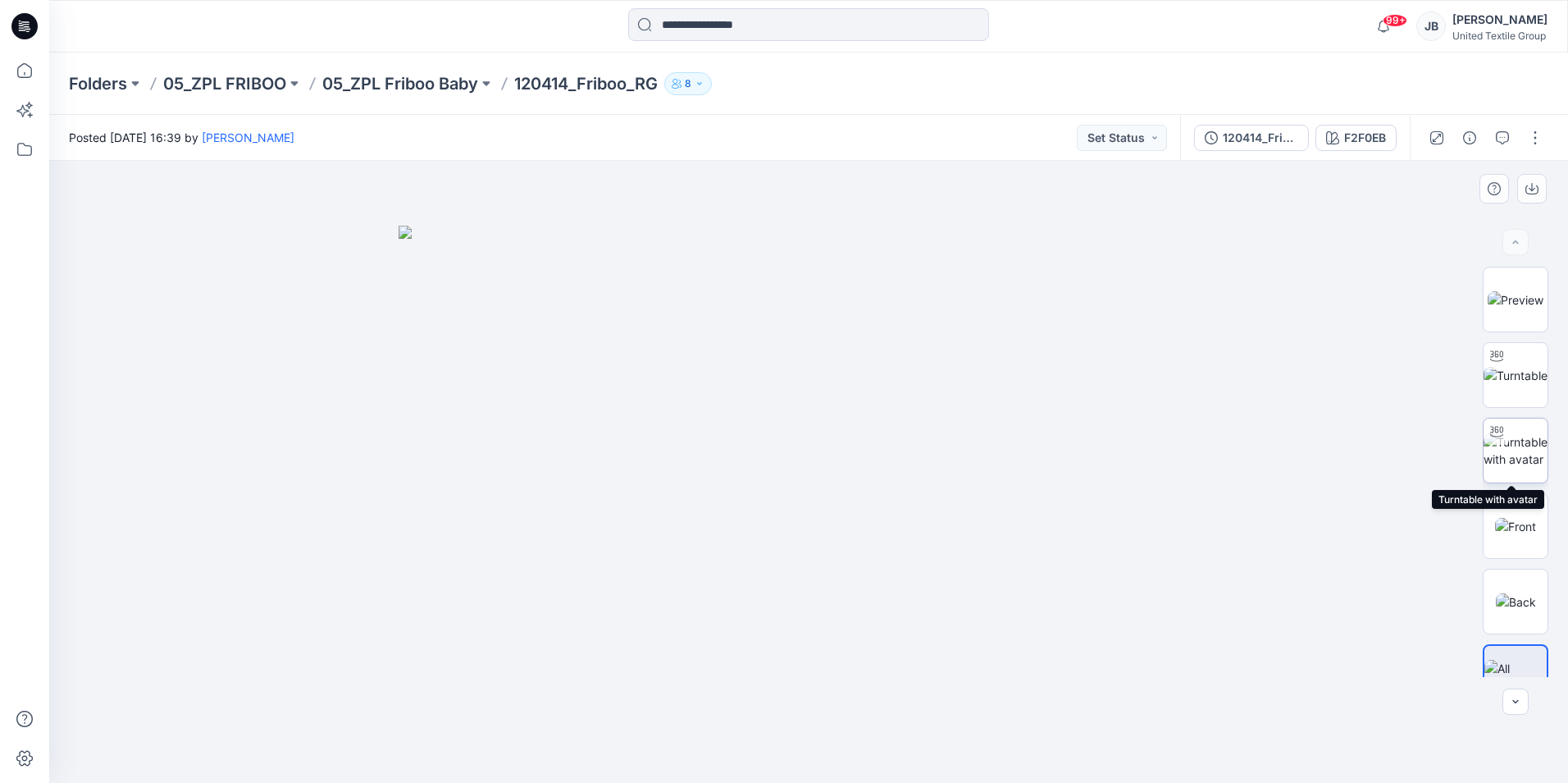
click at [1506, 443] on img at bounding box center [1516, 450] width 64 height 35
drag, startPoint x: 780, startPoint y: 759, endPoint x: 812, endPoint y: 748, distance: 33.8
click at [812, 748] on icon at bounding box center [811, 733] width 497 height 62
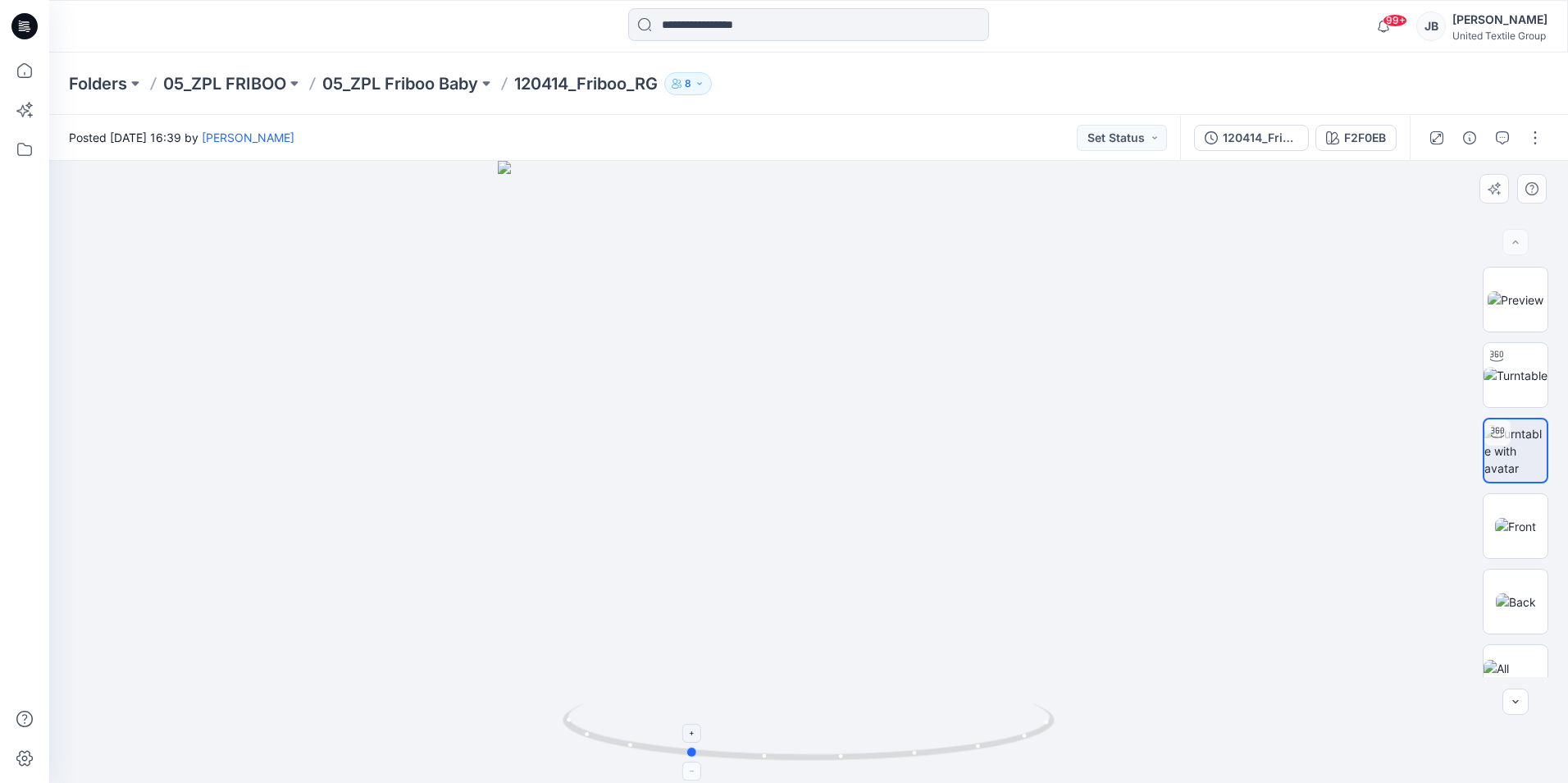
drag, startPoint x: 812, startPoint y: 761, endPoint x: 686, endPoint y: 766, distance: 126.1
click at [686, 765] on icon at bounding box center [811, 733] width 497 height 62
click at [1333, 145] on button "F2F0EB" at bounding box center [1356, 138] width 81 height 26
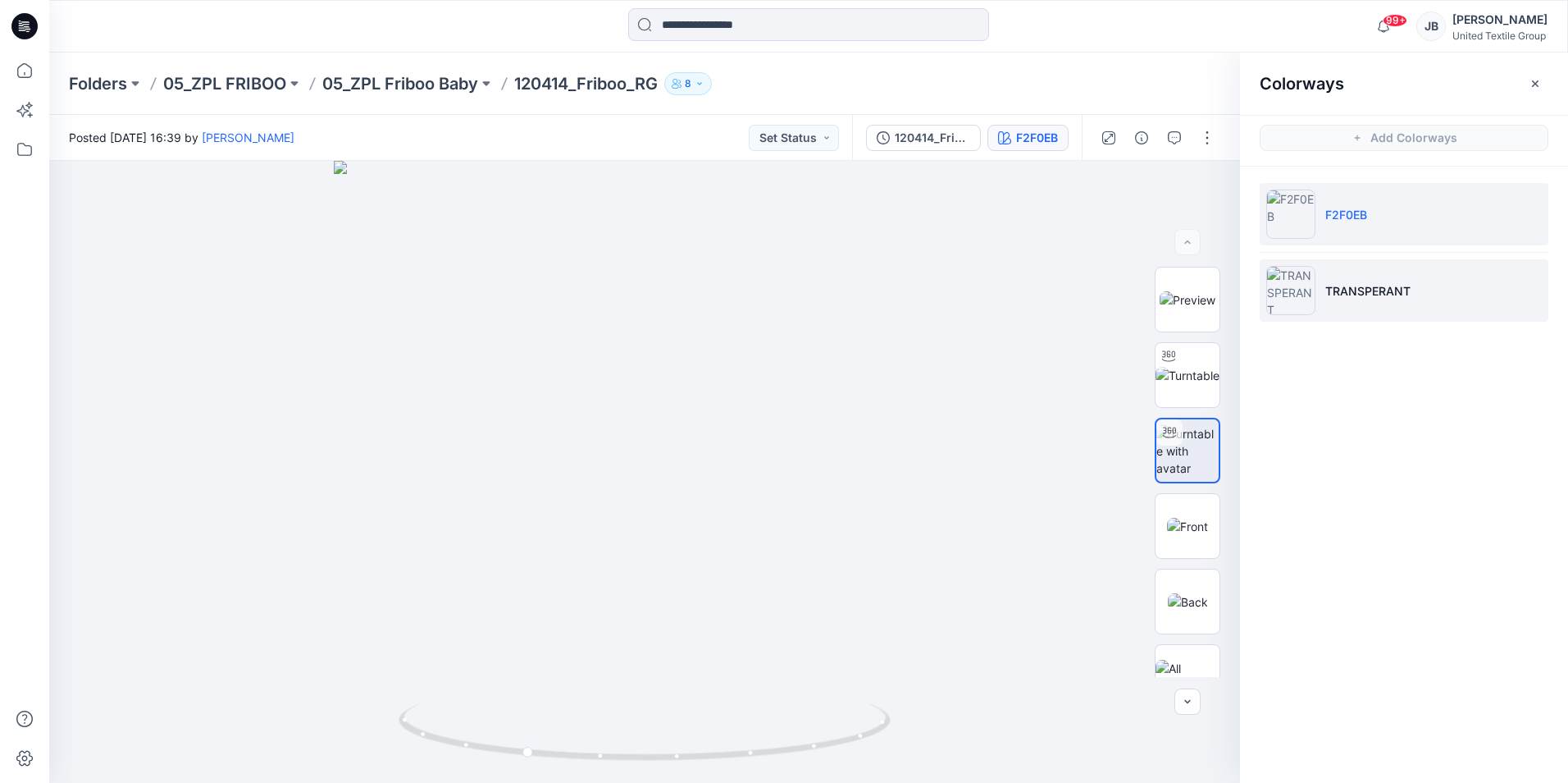
click at [1290, 293] on img at bounding box center [1291, 290] width 49 height 50
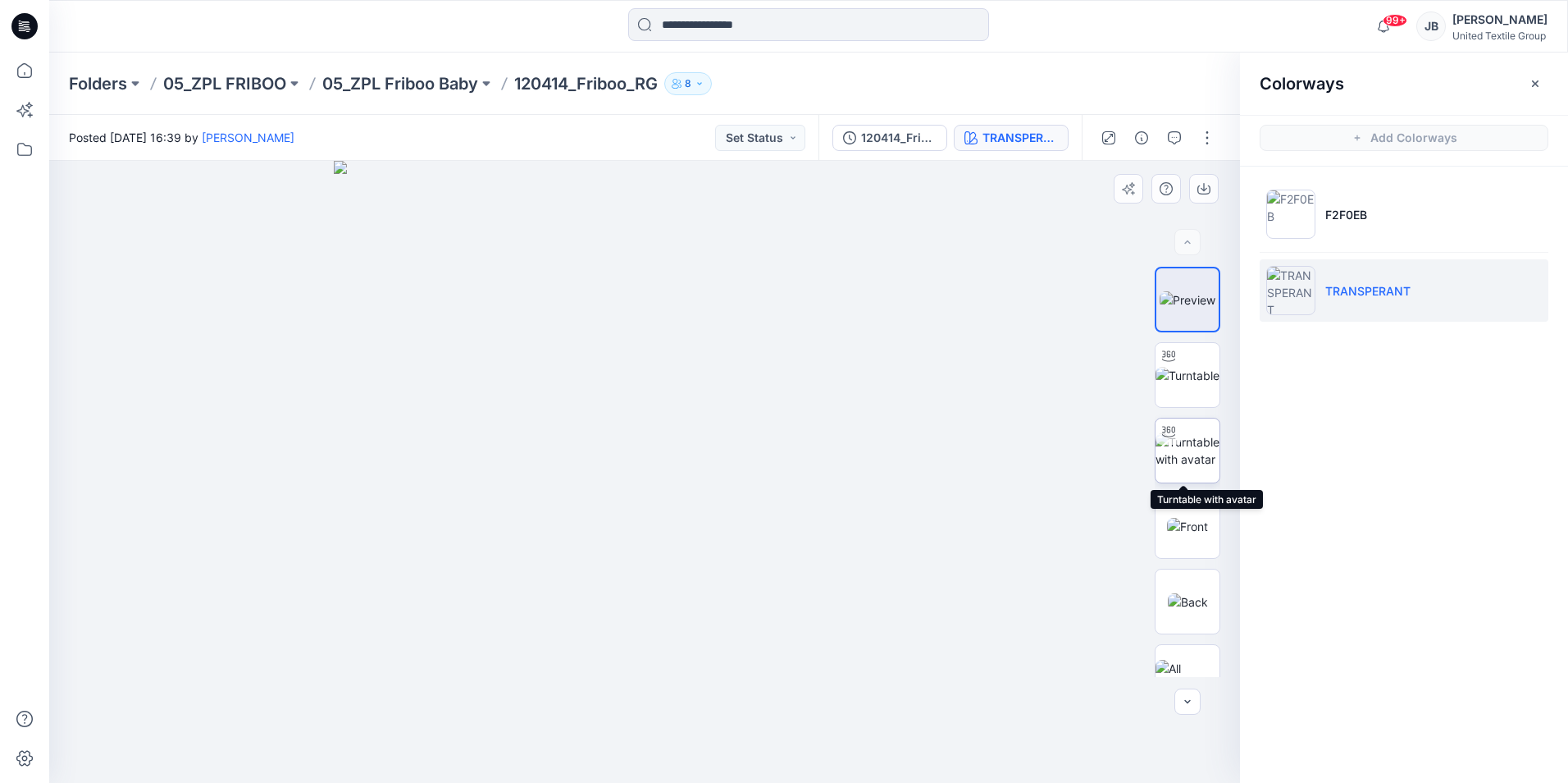
click at [1180, 454] on img at bounding box center [1188, 450] width 64 height 35
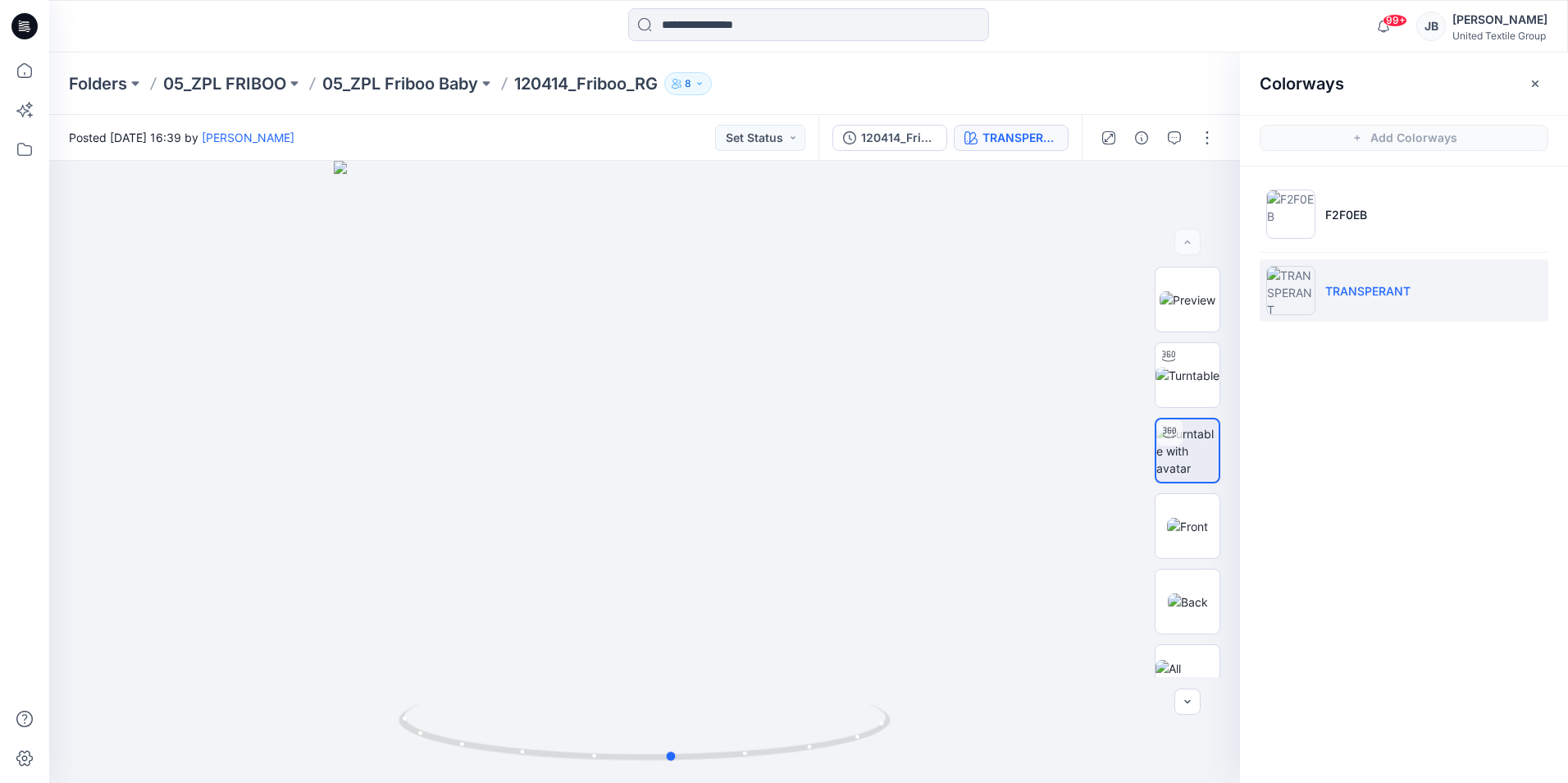
drag, startPoint x: 646, startPoint y: 761, endPoint x: 673, endPoint y: 784, distance: 35.5
click at [673, 782] on html "99+ Notifications Rita Garneliene has updated 120414_Friboo_RG with 120414_Frib…" at bounding box center [784, 391] width 1568 height 783
click at [20, 27] on icon at bounding box center [25, 26] width 26 height 26
